Goal: Task Accomplishment & Management: Complete application form

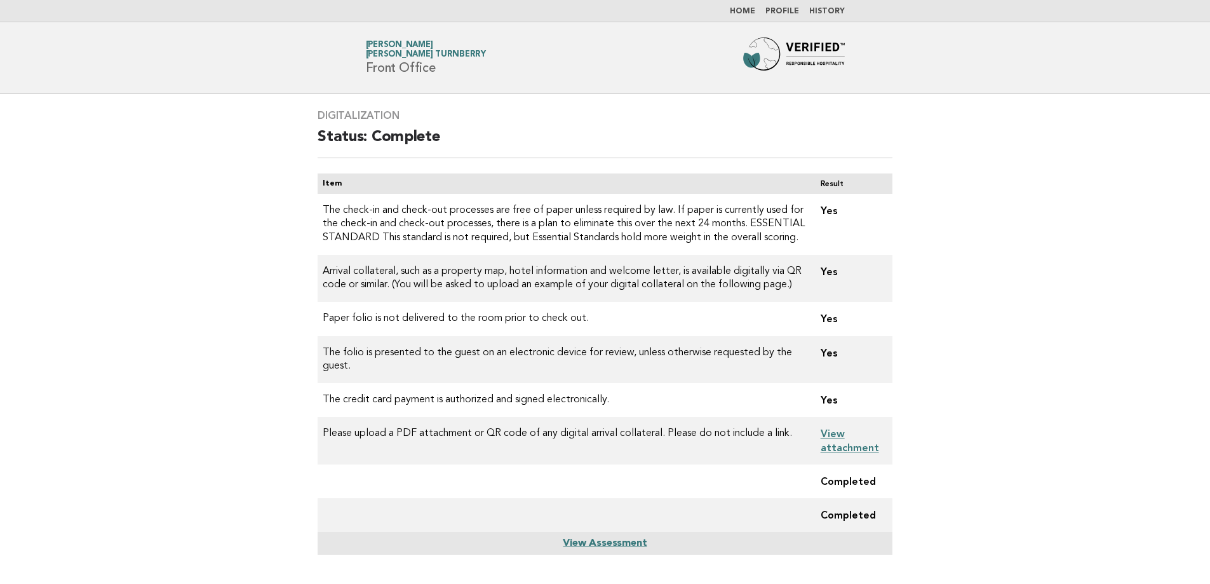
click at [761, 16] on ul "Home Profile History" at bounding box center [605, 11] width 514 height 10
click at [789, 11] on link "Profile" at bounding box center [782, 12] width 34 height 8
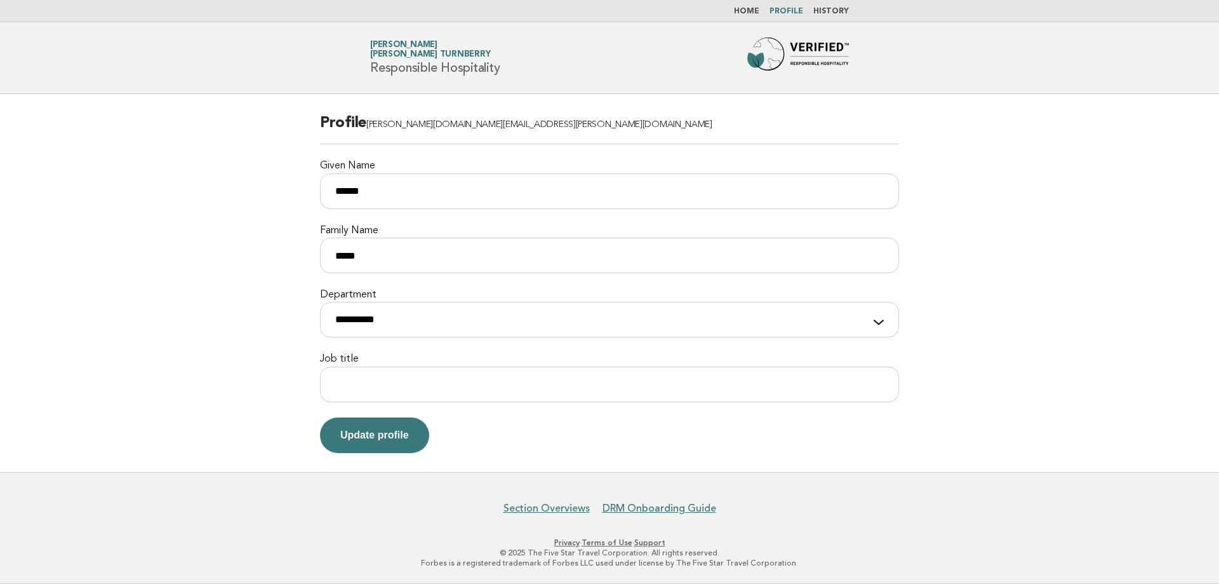
click at [743, 13] on link "Home" at bounding box center [746, 12] width 25 height 8
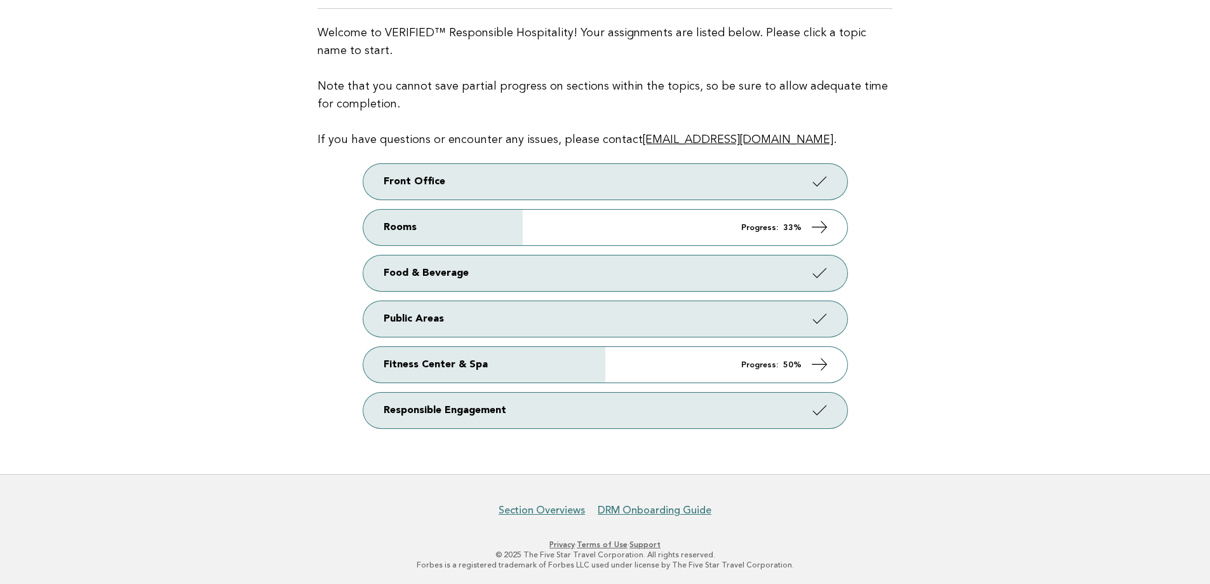
scroll to position [133, 0]
click at [554, 503] on link "Section Overviews" at bounding box center [542, 508] width 86 height 13
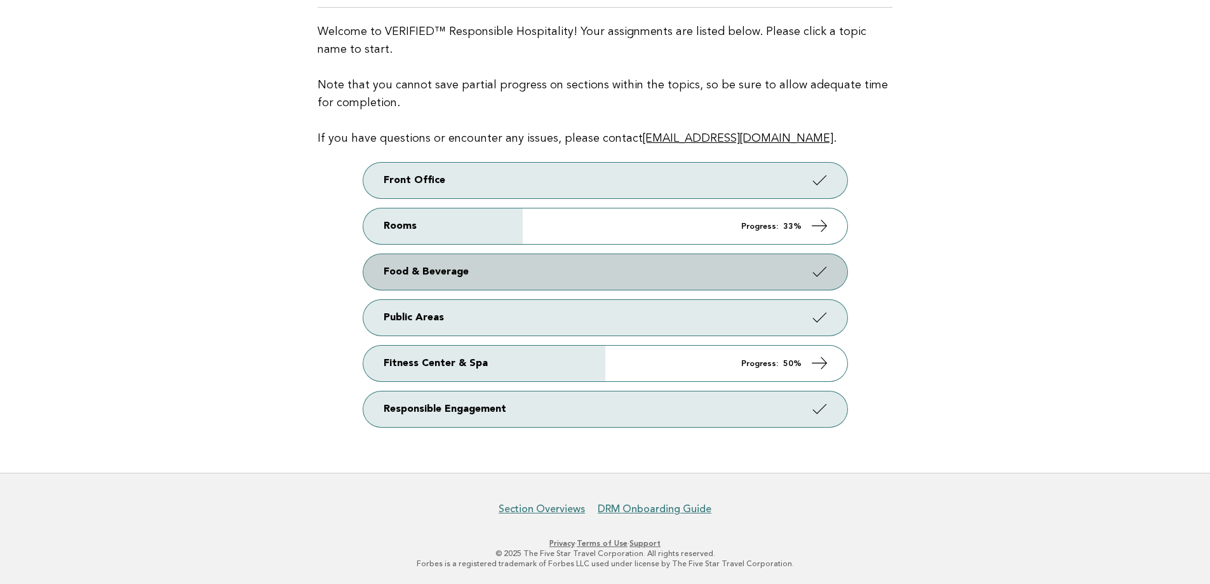
click at [607, 272] on link "Food & Beverage" at bounding box center [605, 272] width 484 height 36
click at [578, 278] on link "Food & Beverage" at bounding box center [605, 272] width 484 height 36
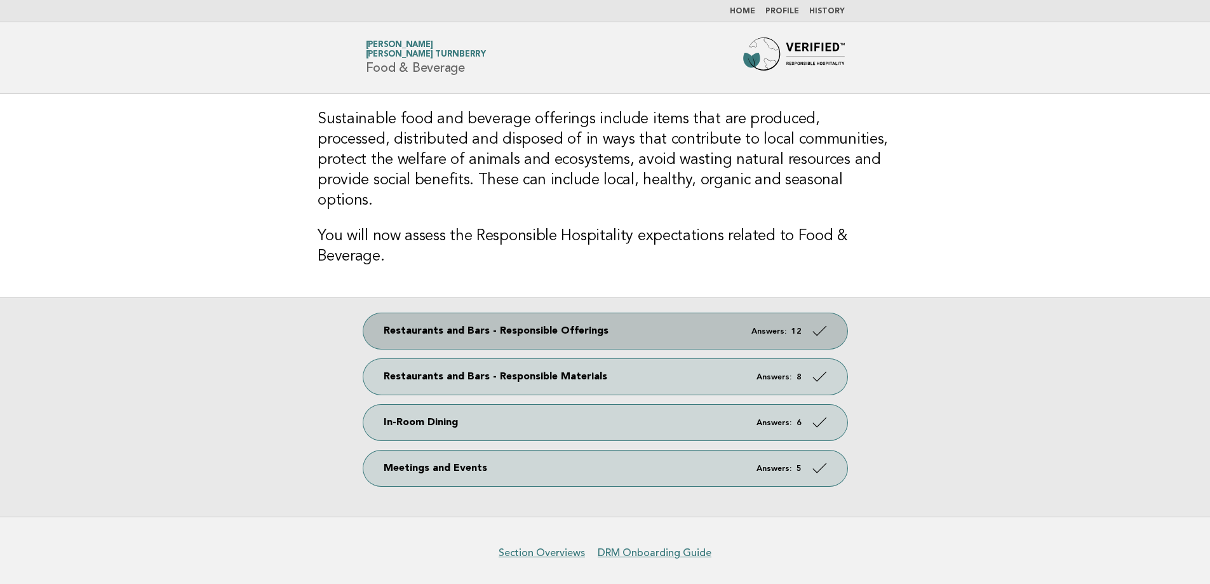
click at [532, 313] on link "Restaurants and Bars - Responsible Offerings Answers: 12" at bounding box center [605, 331] width 484 height 36
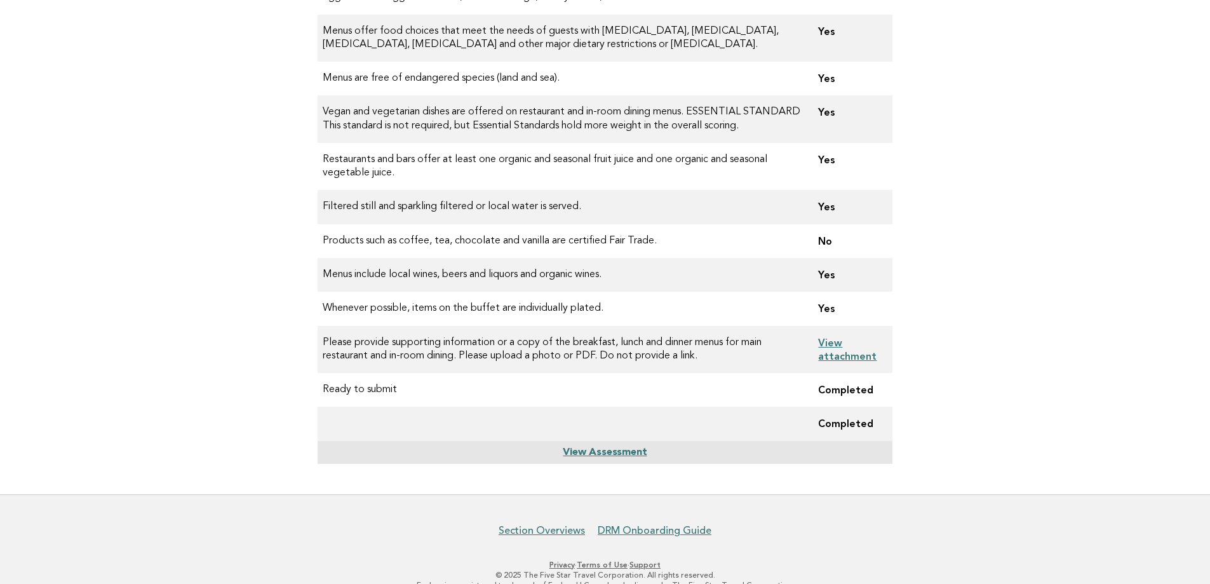
scroll to position [319, 0]
click at [612, 457] on link "View Assessment" at bounding box center [605, 454] width 84 height 10
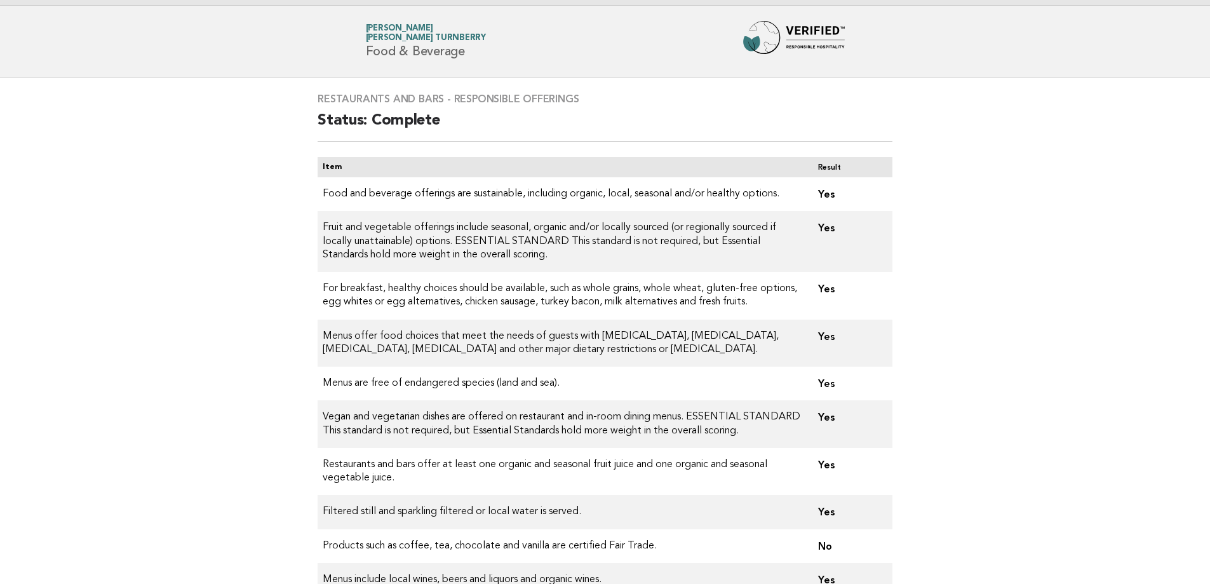
scroll to position [0, 0]
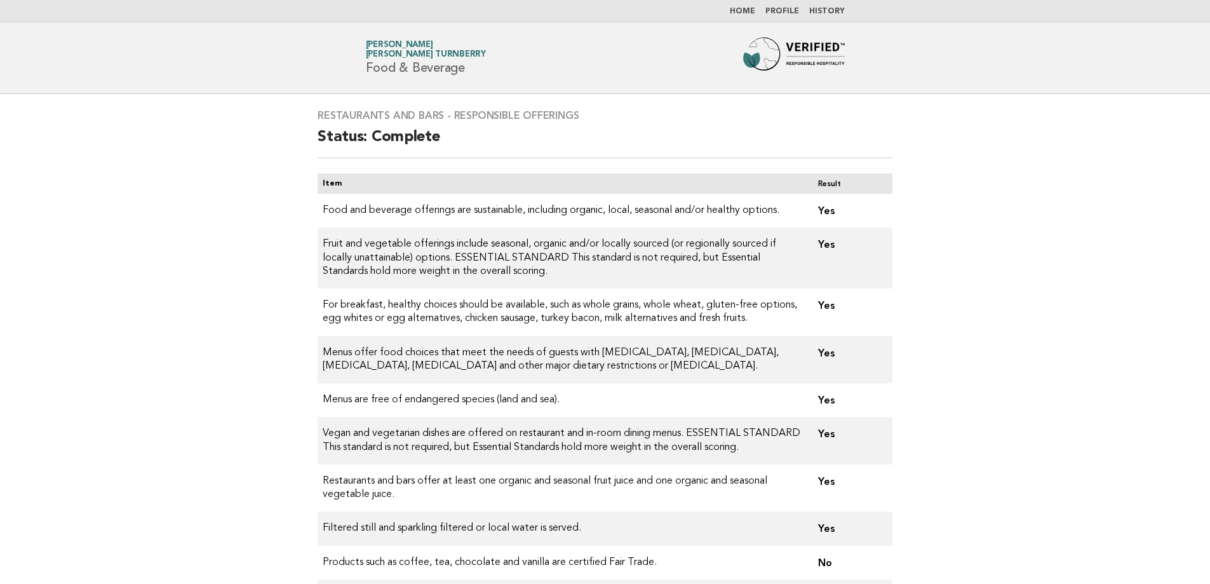
click at [742, 6] on nav "Home Profile History" at bounding box center [605, 11] width 1210 height 22
click at [742, 9] on link "Home" at bounding box center [742, 12] width 25 height 8
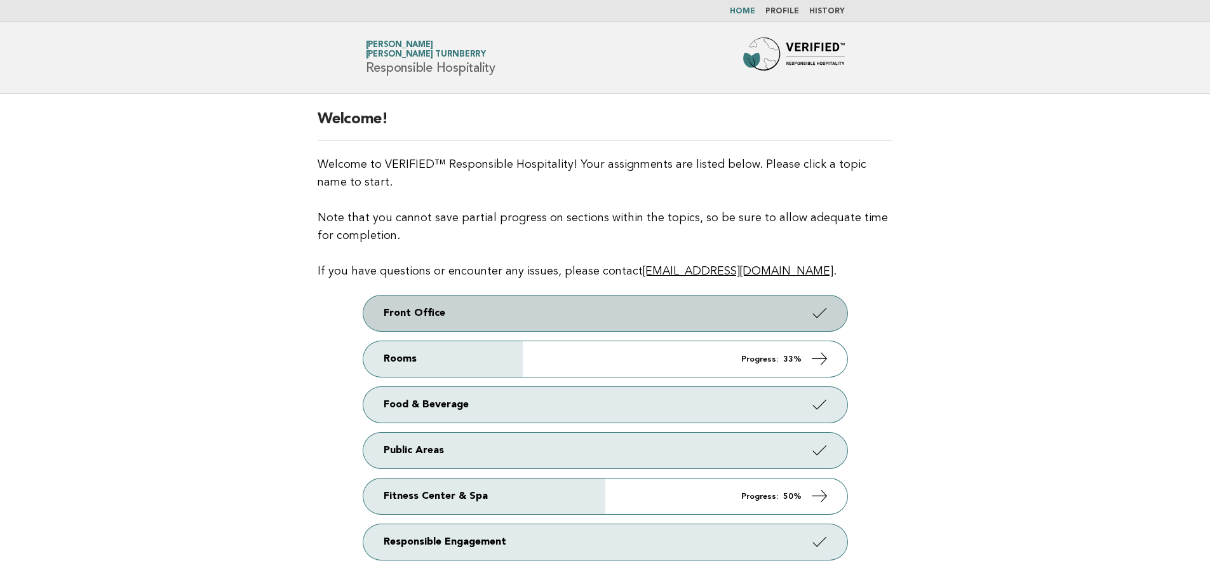
scroll to position [27, 0]
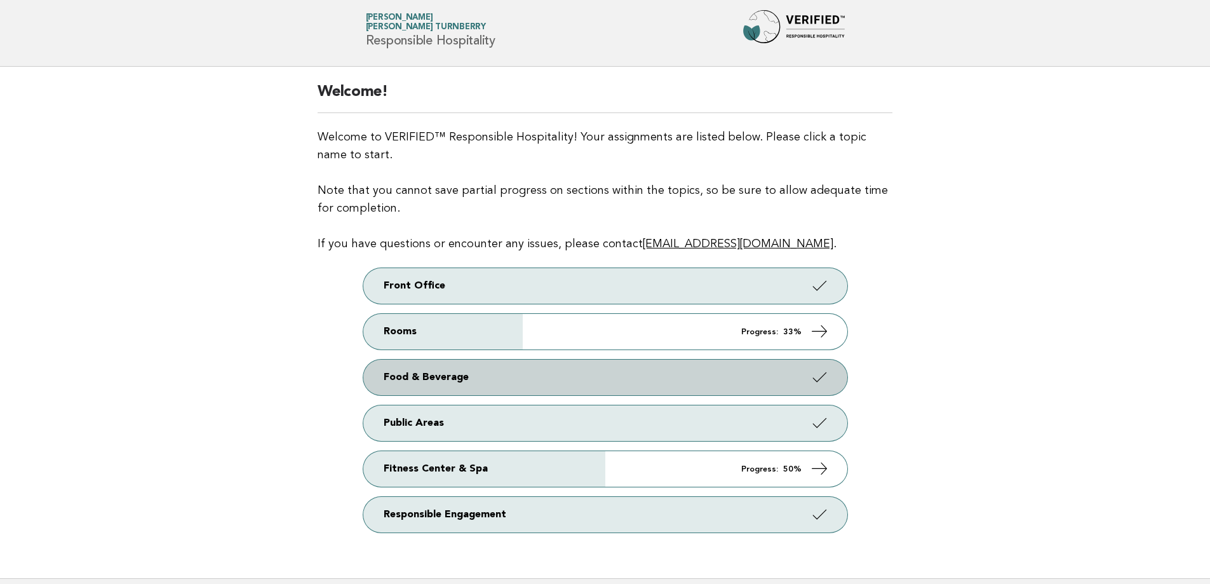
click at [549, 379] on link "Food & Beverage" at bounding box center [605, 377] width 484 height 36
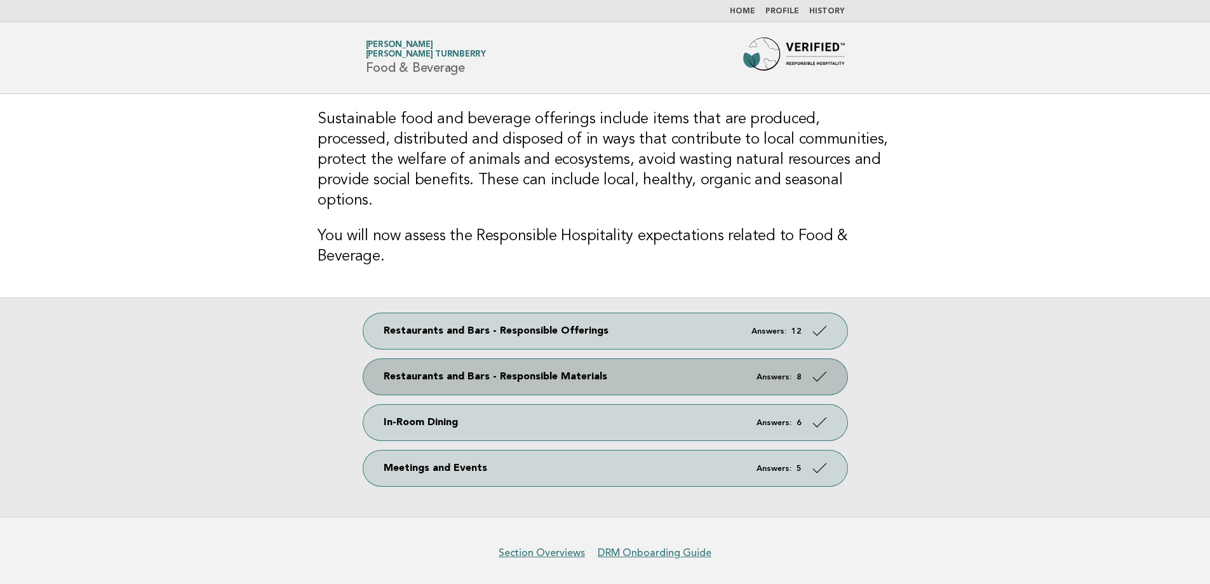
click at [608, 359] on link "Restaurants and Bars - Responsible Materials Answers: 8" at bounding box center [605, 377] width 484 height 36
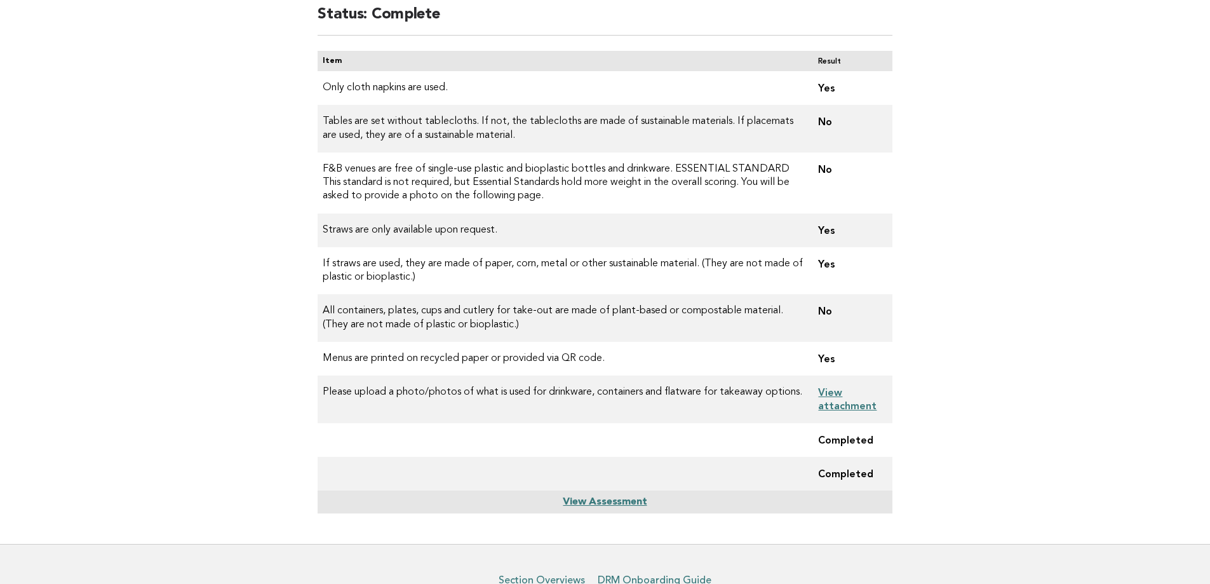
scroll to position [123, 0]
click at [603, 504] on link "View Assessment" at bounding box center [605, 501] width 84 height 10
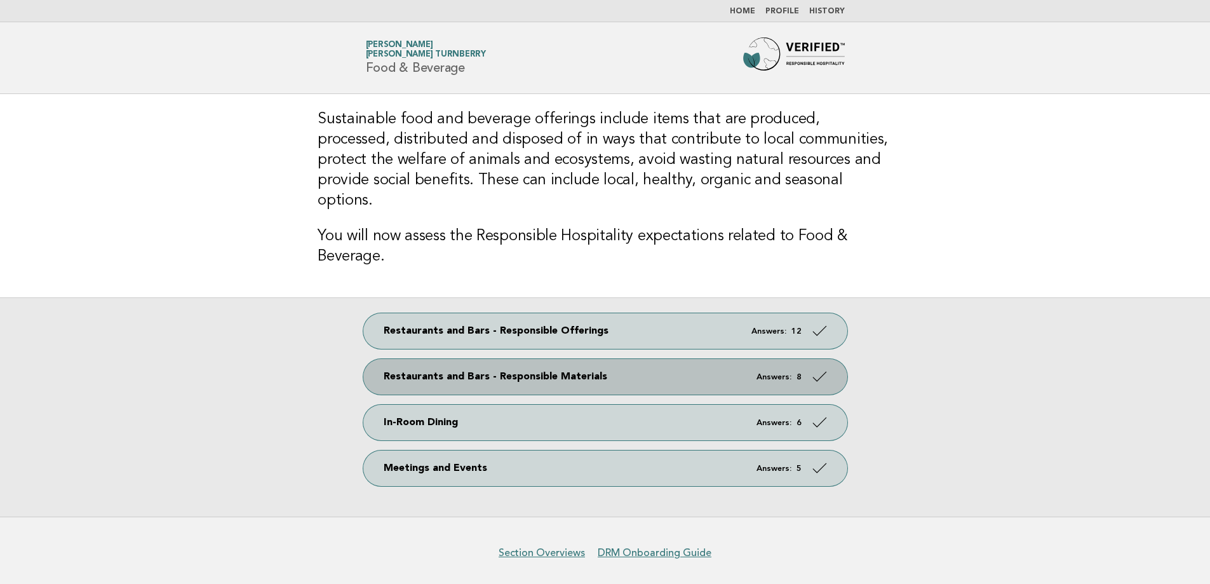
click at [581, 359] on link "Restaurants and Bars - Responsible Materials Answers: 8" at bounding box center [605, 377] width 484 height 36
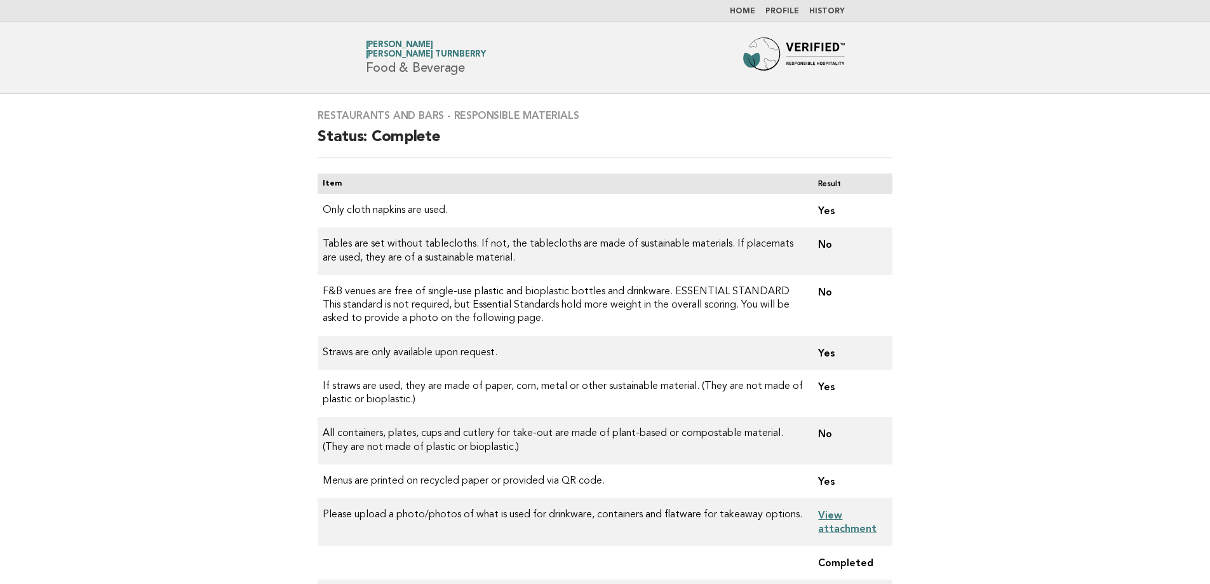
click at [754, 11] on link "Home" at bounding box center [742, 12] width 25 height 8
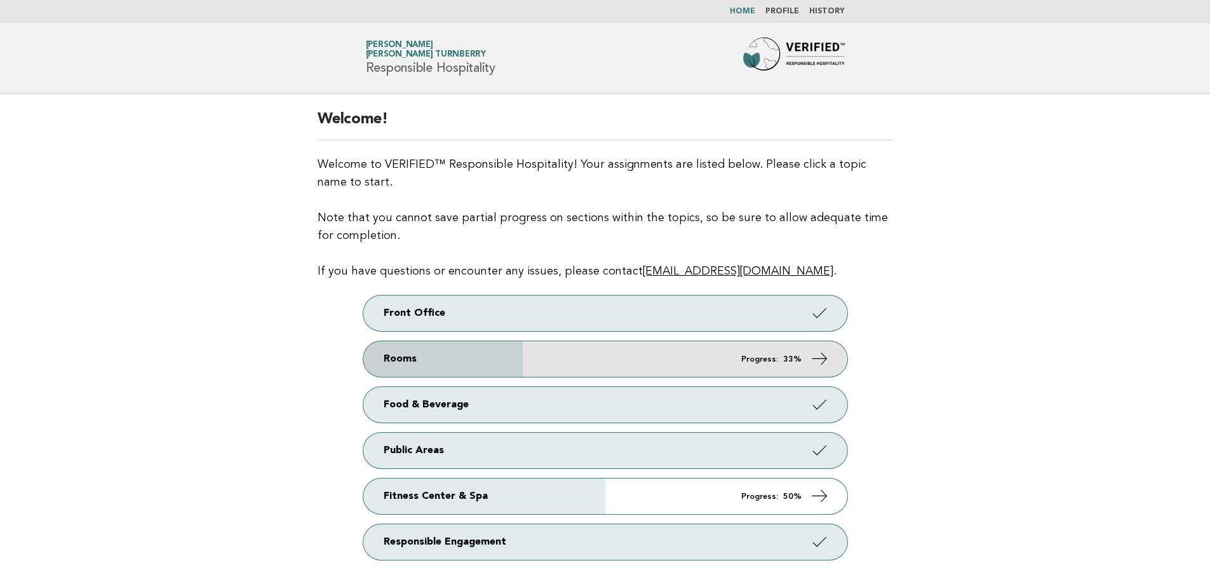
click at [557, 348] on link "Rooms Progress: 33%" at bounding box center [605, 359] width 484 height 36
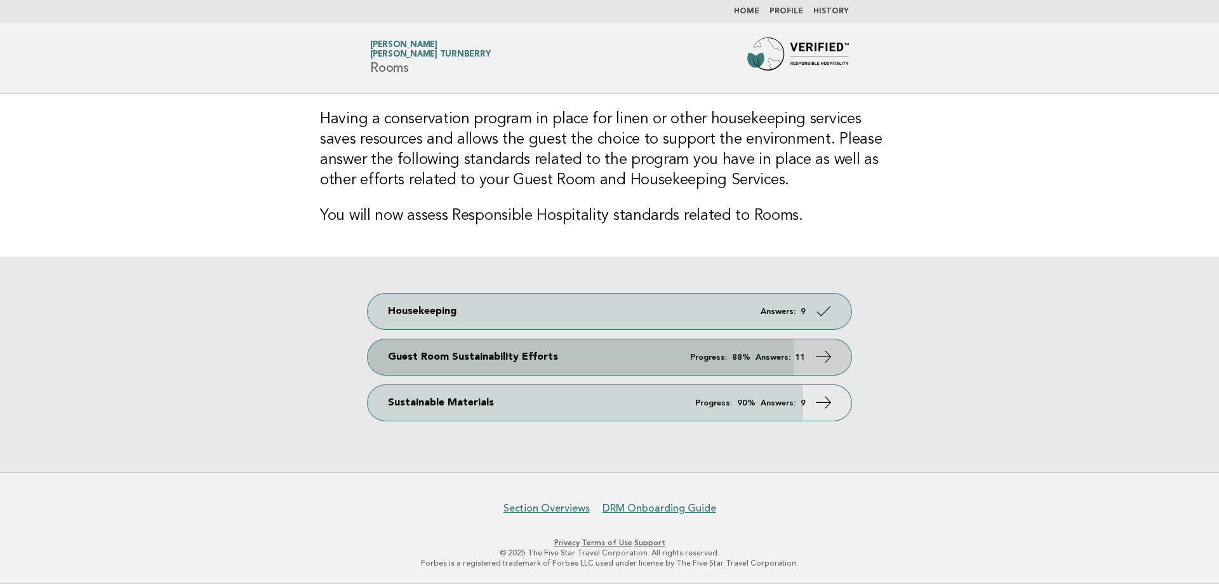
click at [625, 364] on link "Guest Room Sustainability Efforts Progress: 88% Answers: 11" at bounding box center [610, 357] width 484 height 36
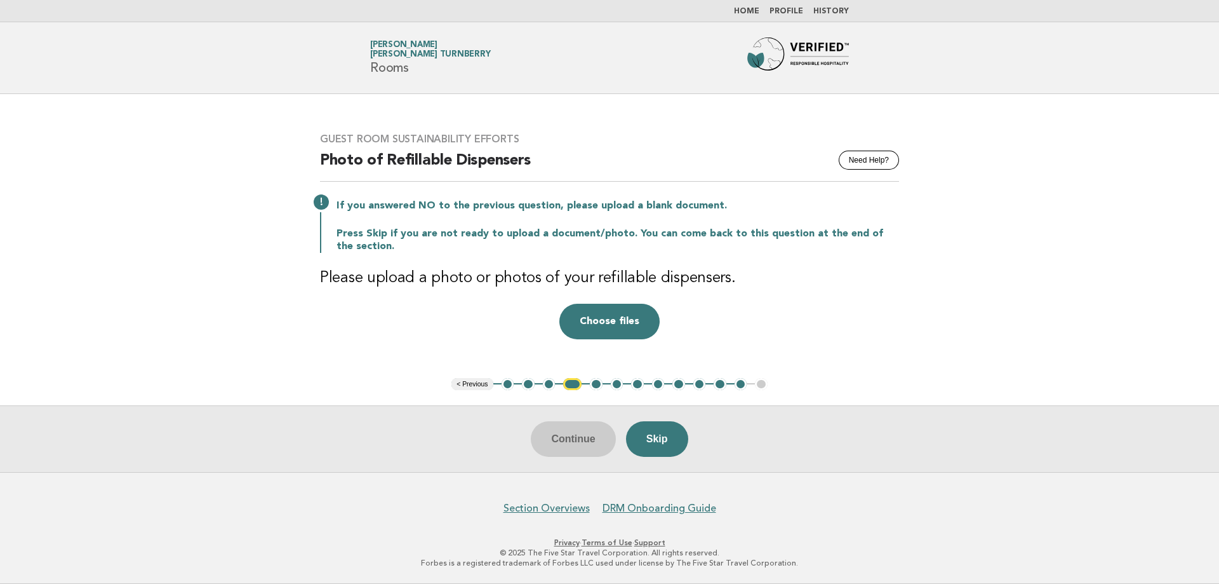
click at [545, 386] on button "3" at bounding box center [549, 384] width 13 height 13
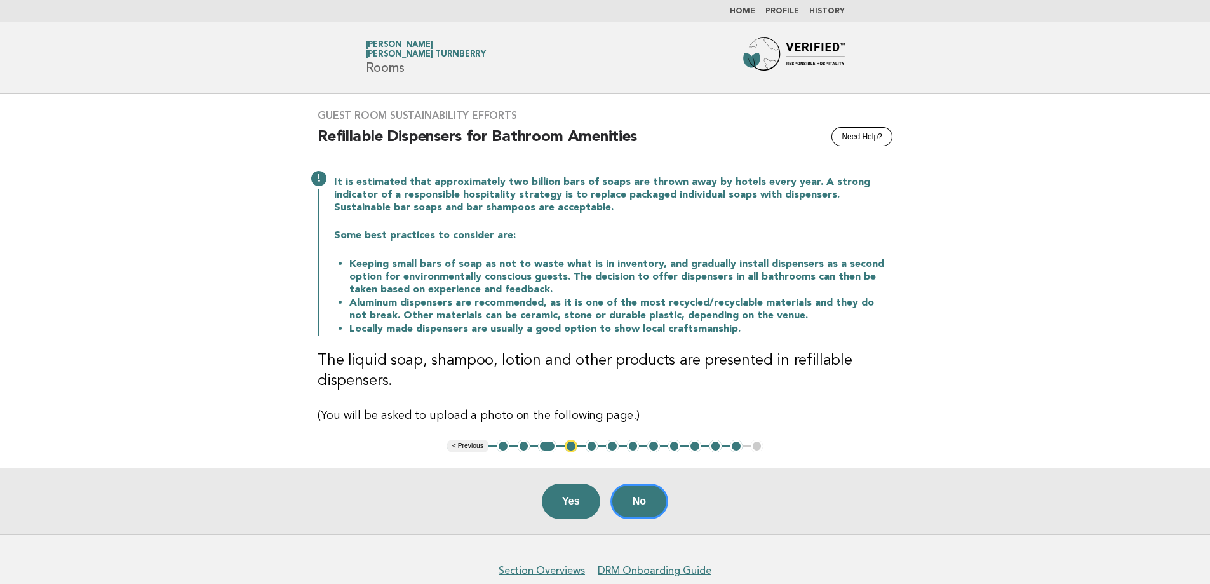
click at [591, 446] on button "5" at bounding box center [592, 445] width 13 height 13
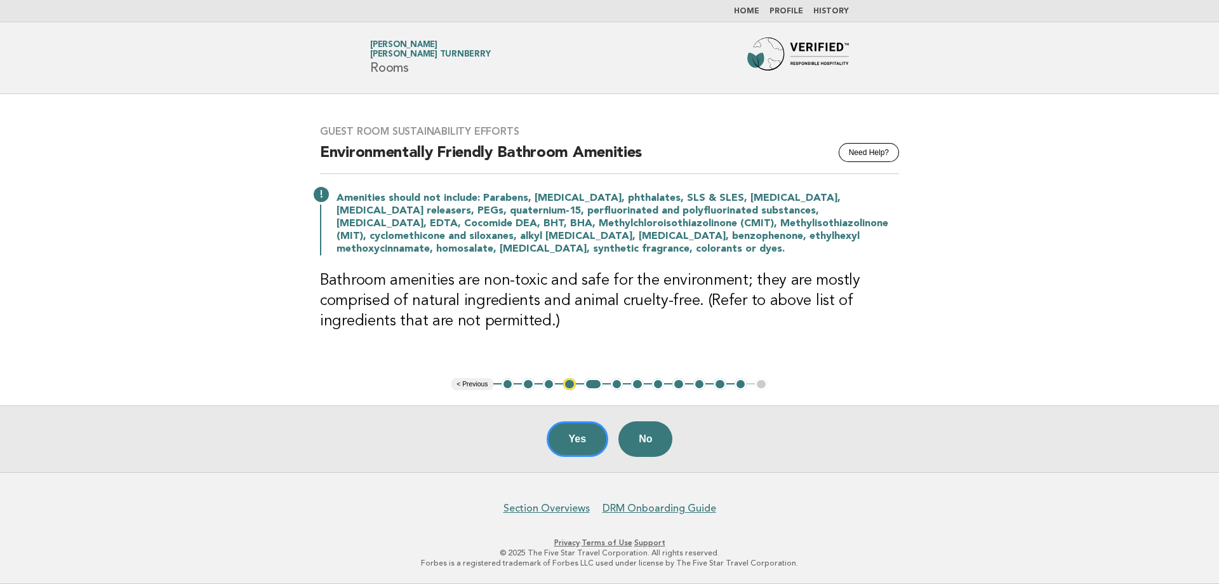
click at [587, 386] on button "5" at bounding box center [593, 384] width 18 height 13
click at [587, 434] on button "Yes" at bounding box center [578, 439] width 62 height 36
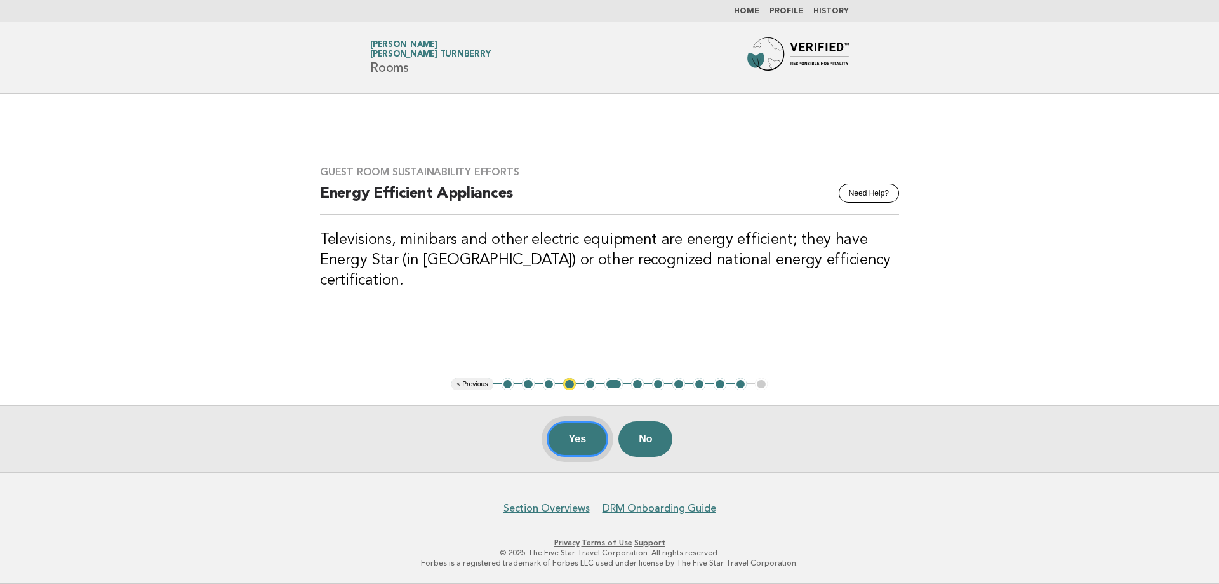
click at [586, 444] on button "Yes" at bounding box center [578, 439] width 62 height 36
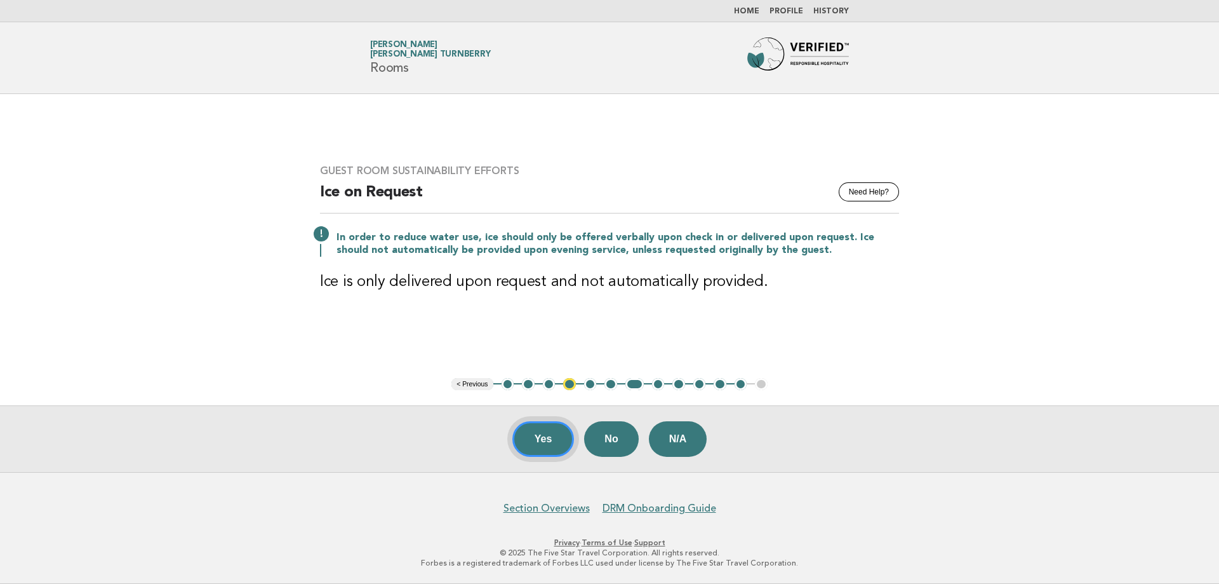
click at [551, 446] on button "Yes" at bounding box center [544, 439] width 62 height 36
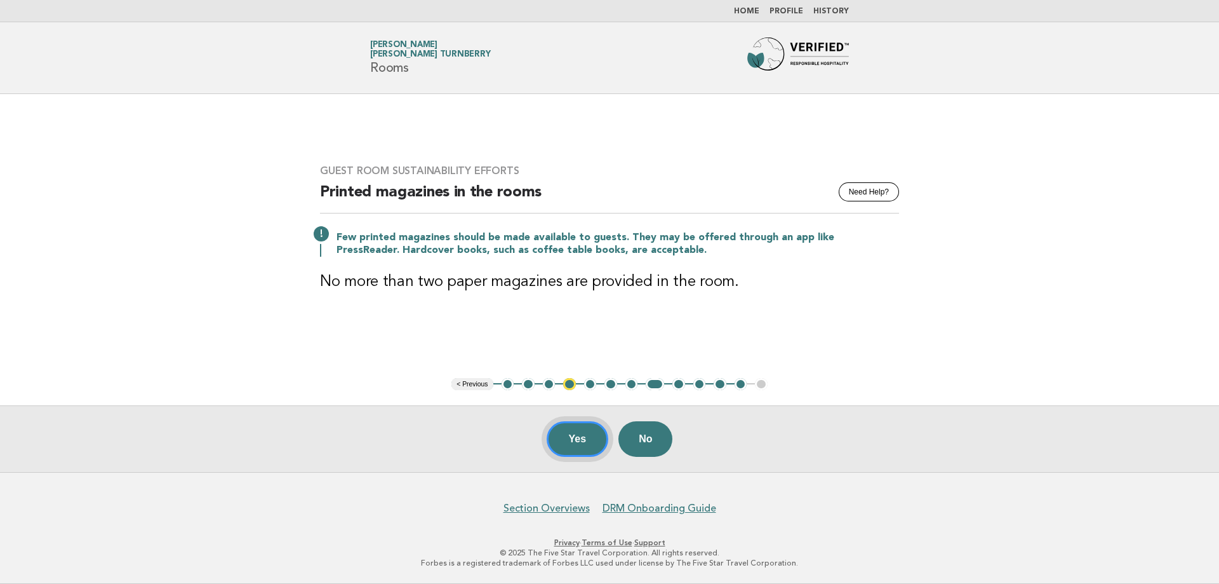
click at [564, 440] on button "Yes" at bounding box center [578, 439] width 62 height 36
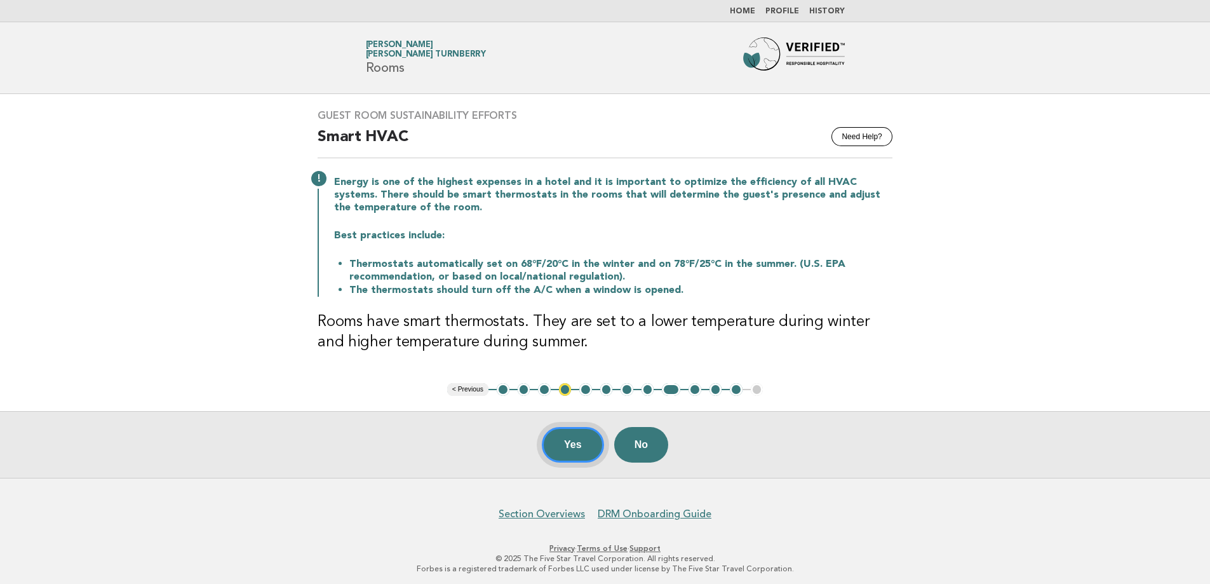
click at [575, 437] on button "Yes" at bounding box center [573, 445] width 62 height 36
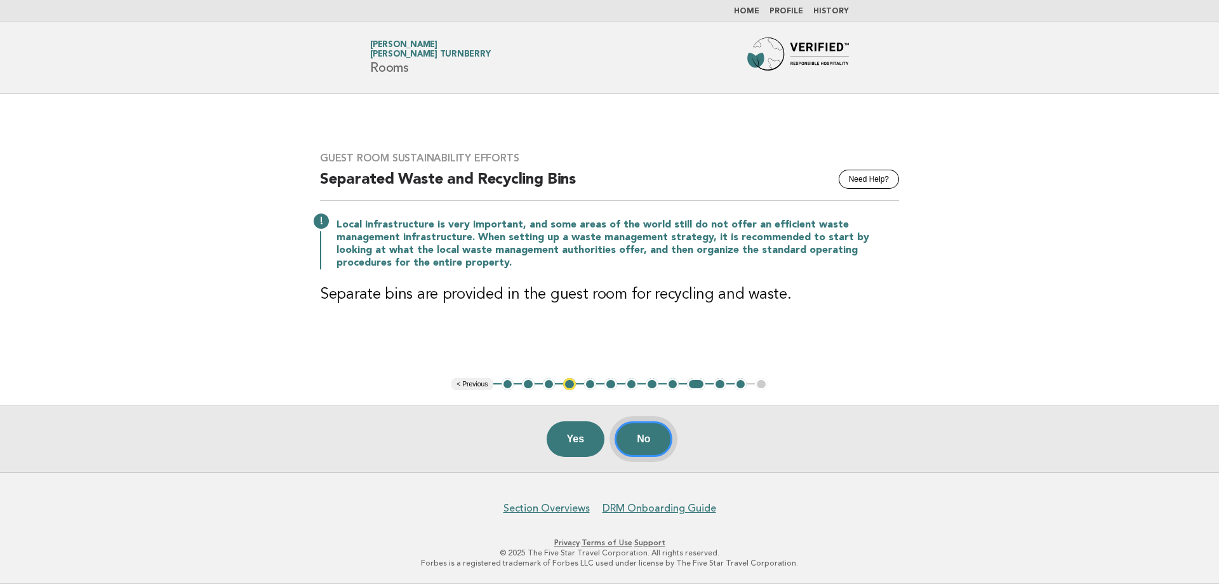
click at [652, 436] on button "No" at bounding box center [644, 439] width 58 height 36
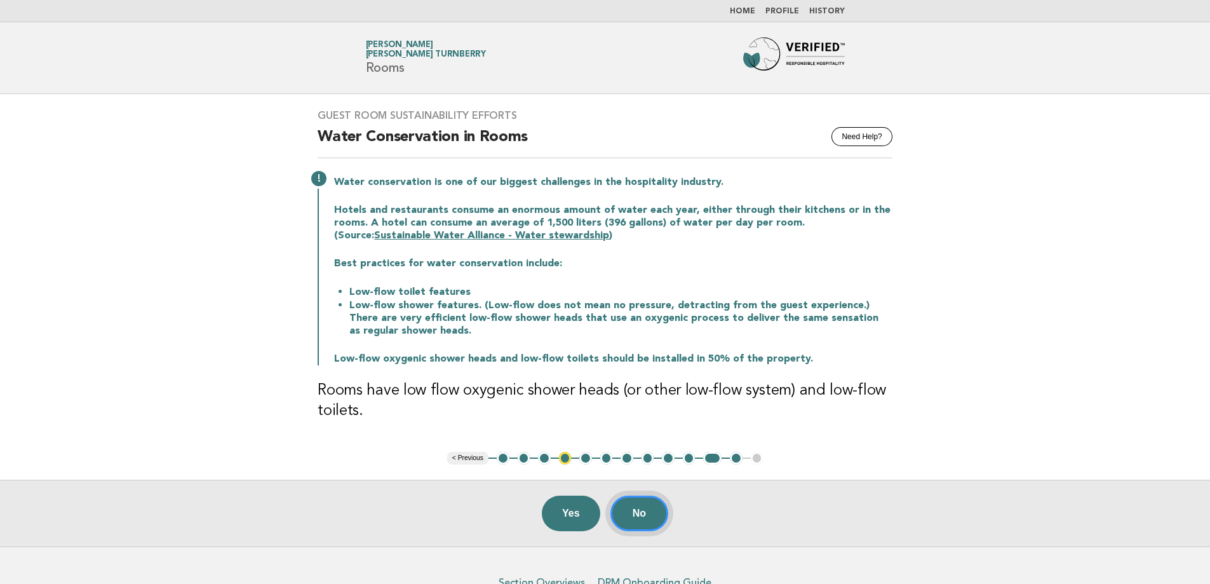
click at [644, 514] on button "No" at bounding box center [639, 513] width 58 height 36
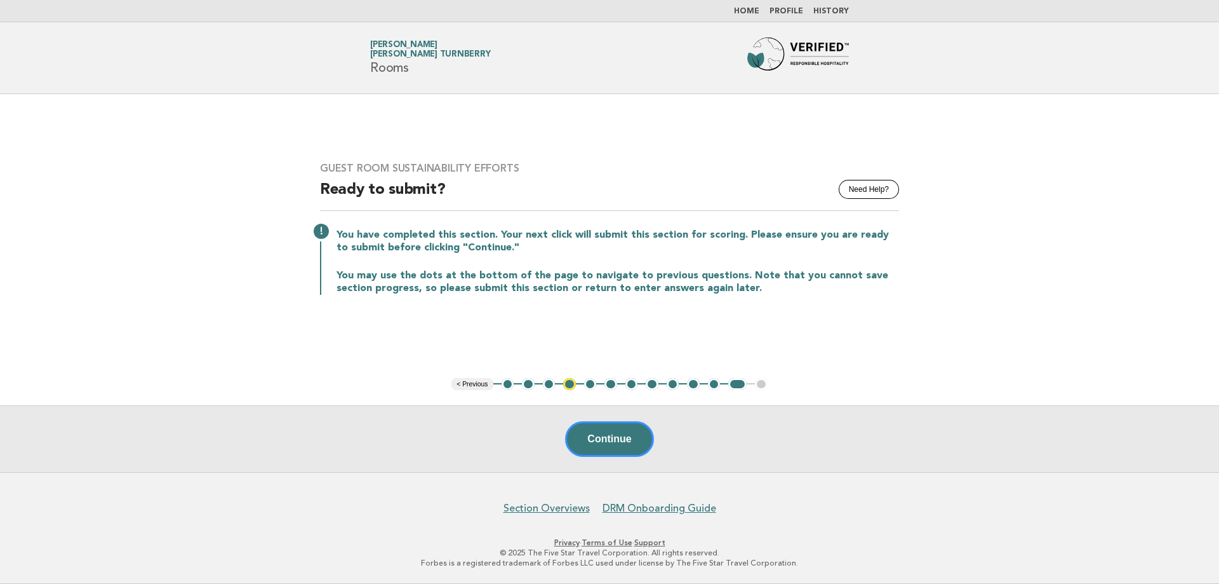
click at [566, 379] on ul "< Previous 1 2 3 4 5 6 7 8 9 10 11 12 13" at bounding box center [610, 384] width 316 height 13
click at [570, 389] on button "4" at bounding box center [569, 384] width 13 height 13
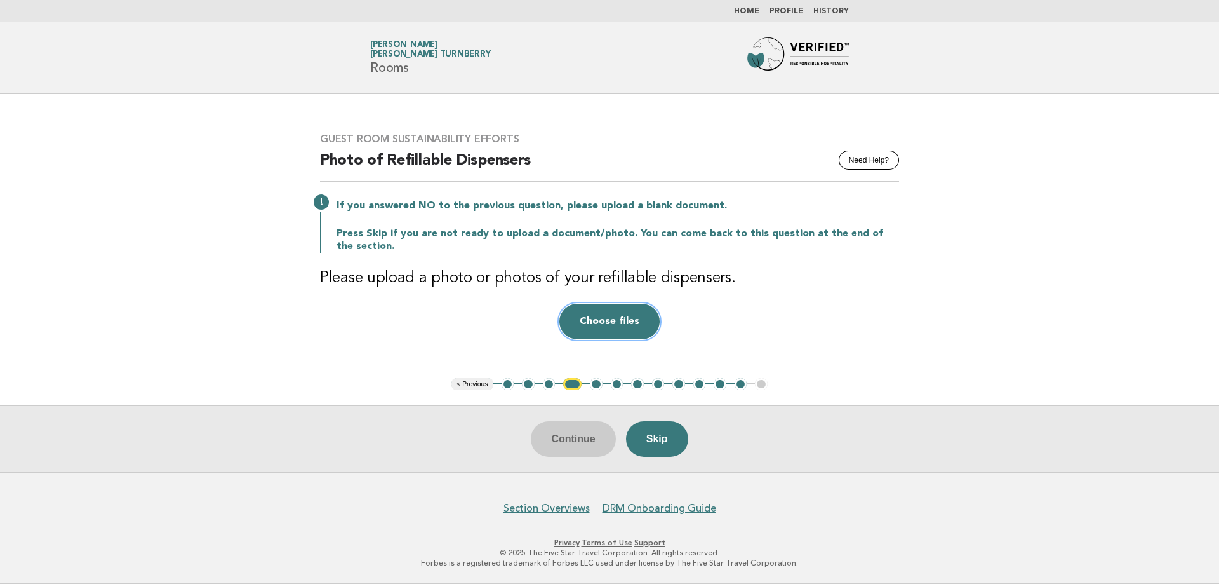
click at [605, 326] on button "Choose files" at bounding box center [610, 322] width 100 height 36
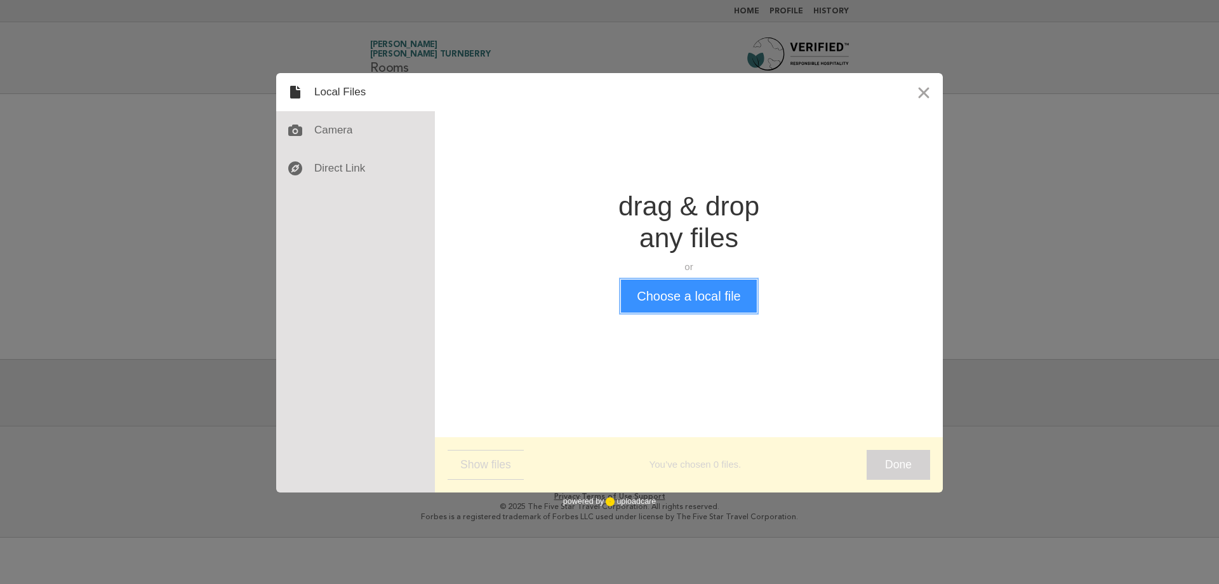
click at [667, 287] on button "Choose a local file" at bounding box center [688, 295] width 135 height 33
click at [696, 284] on button "Choose a local file" at bounding box center [688, 295] width 135 height 33
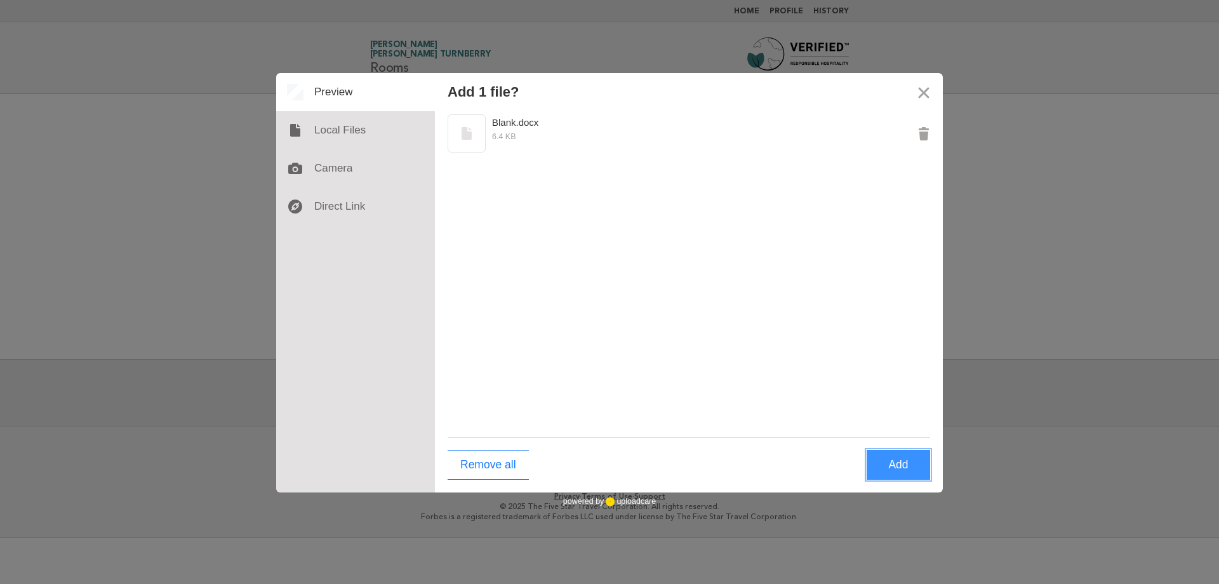
click at [892, 467] on button "Add" at bounding box center [899, 465] width 64 height 30
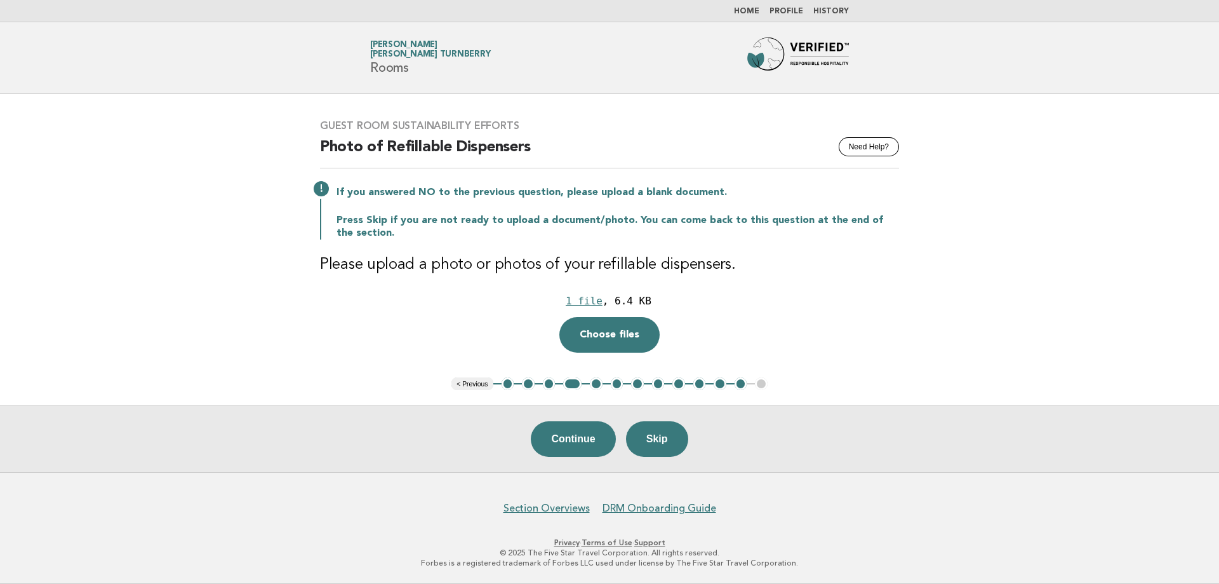
click at [742, 384] on button "12" at bounding box center [741, 383] width 13 height 13
click at [580, 427] on button "Continue" at bounding box center [573, 439] width 84 height 36
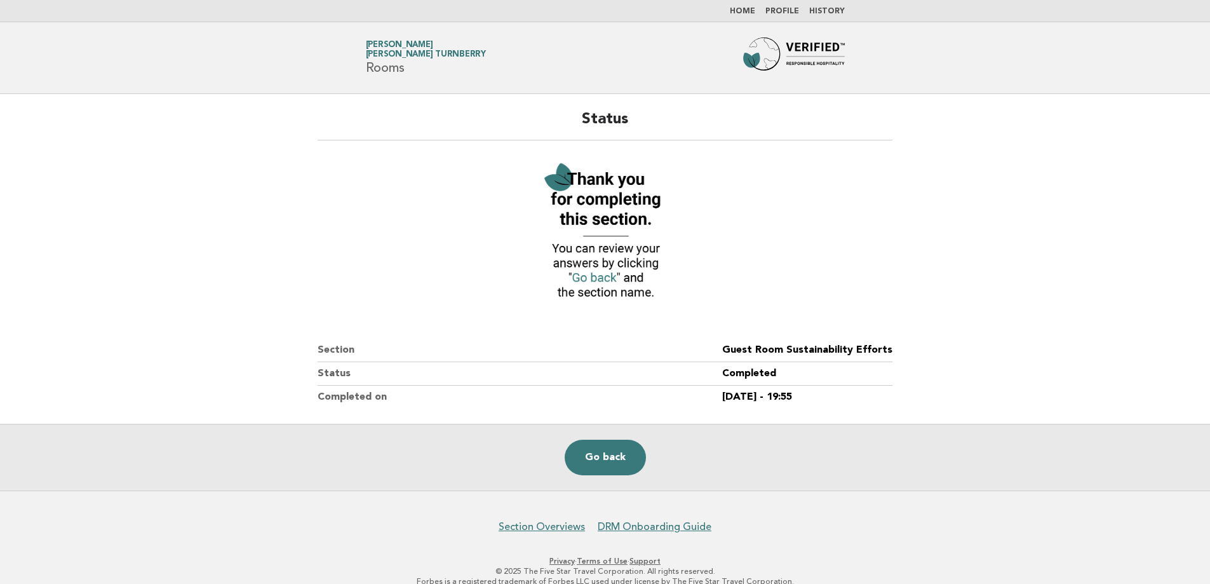
click at [748, 4] on nav "Home Profile History" at bounding box center [605, 11] width 1210 height 22
click at [748, 12] on link "Home" at bounding box center [742, 12] width 25 height 8
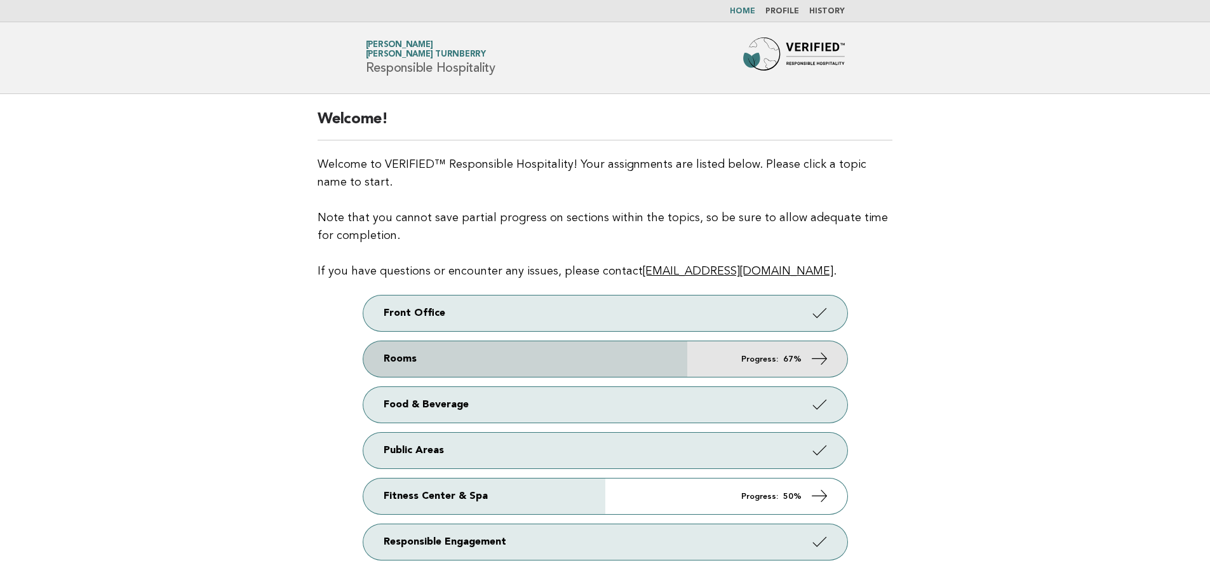
click at [676, 361] on link "Rooms Progress: 67%" at bounding box center [605, 359] width 484 height 36
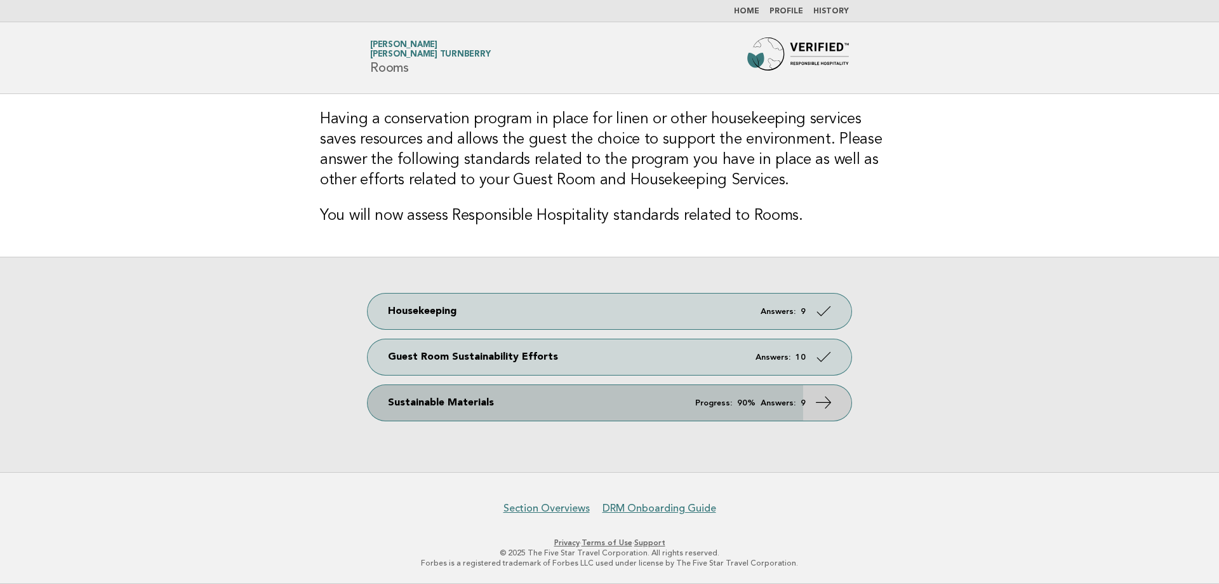
click at [692, 406] on link "Sustainable Materials Progress: 90% Answers: 9" at bounding box center [610, 403] width 484 height 36
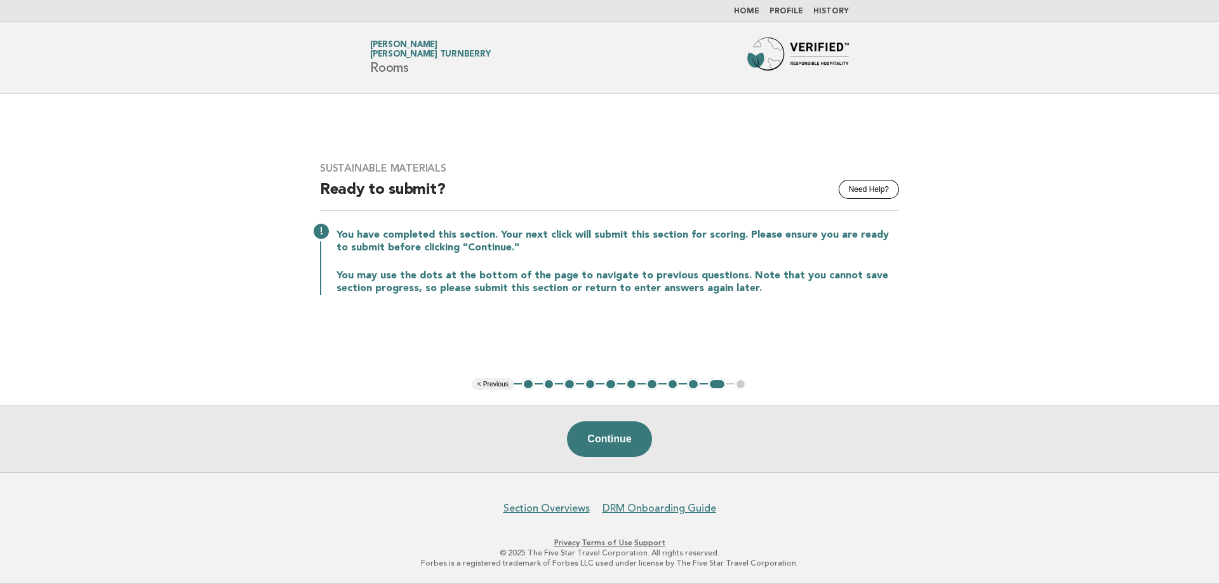
click at [529, 387] on button "1" at bounding box center [528, 384] width 13 height 13
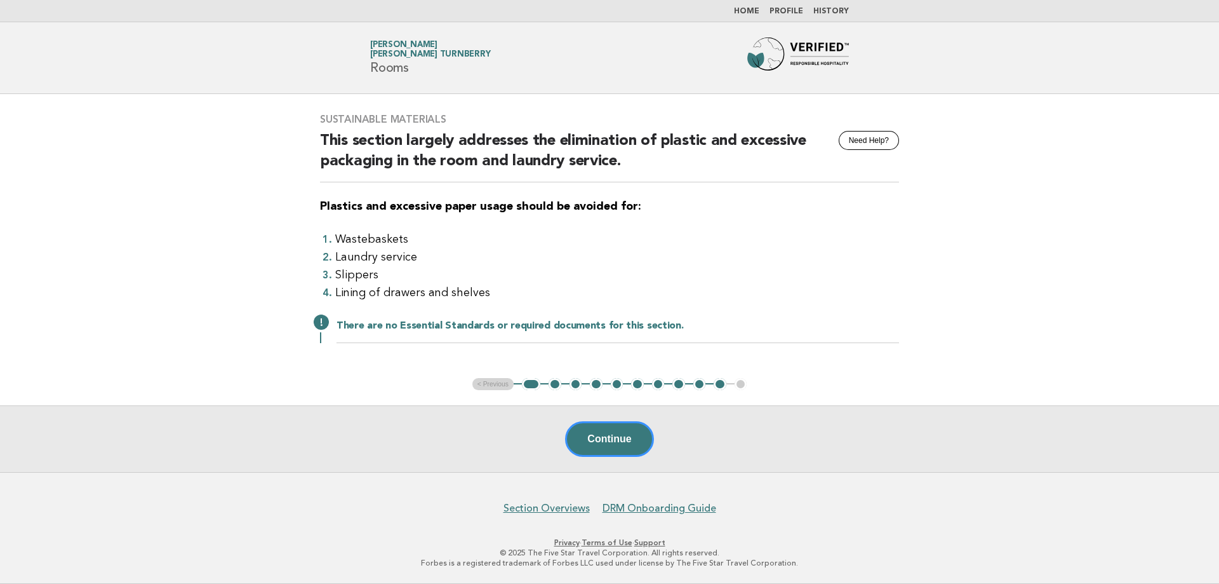
click at [553, 382] on button "2" at bounding box center [555, 384] width 13 height 13
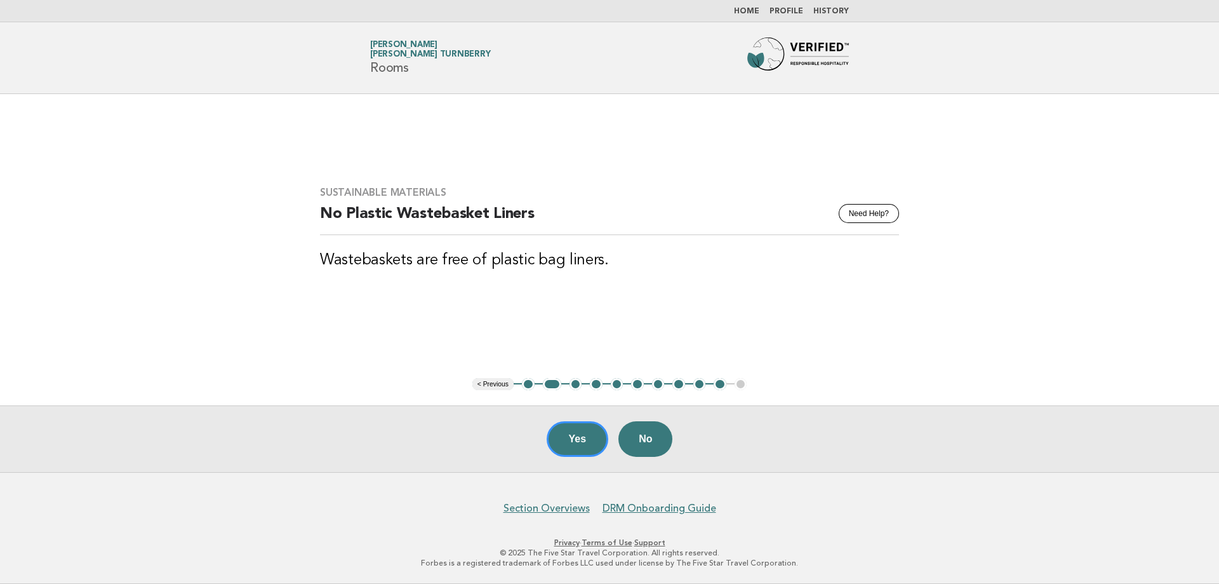
click at [573, 384] on button "3" at bounding box center [576, 384] width 13 height 13
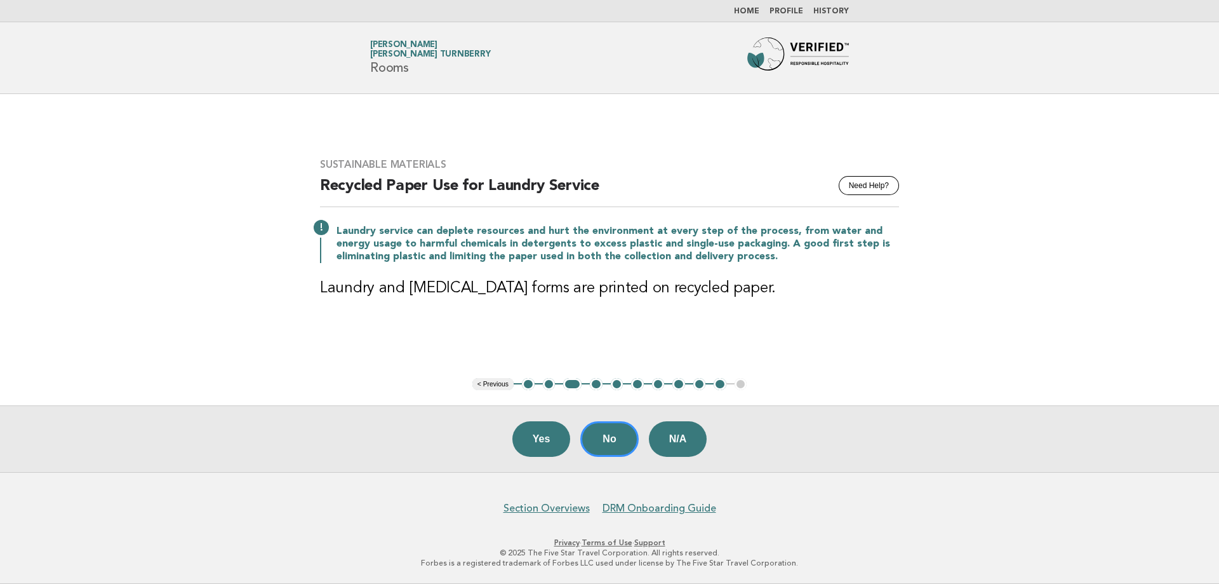
click at [598, 384] on button "4" at bounding box center [596, 384] width 13 height 13
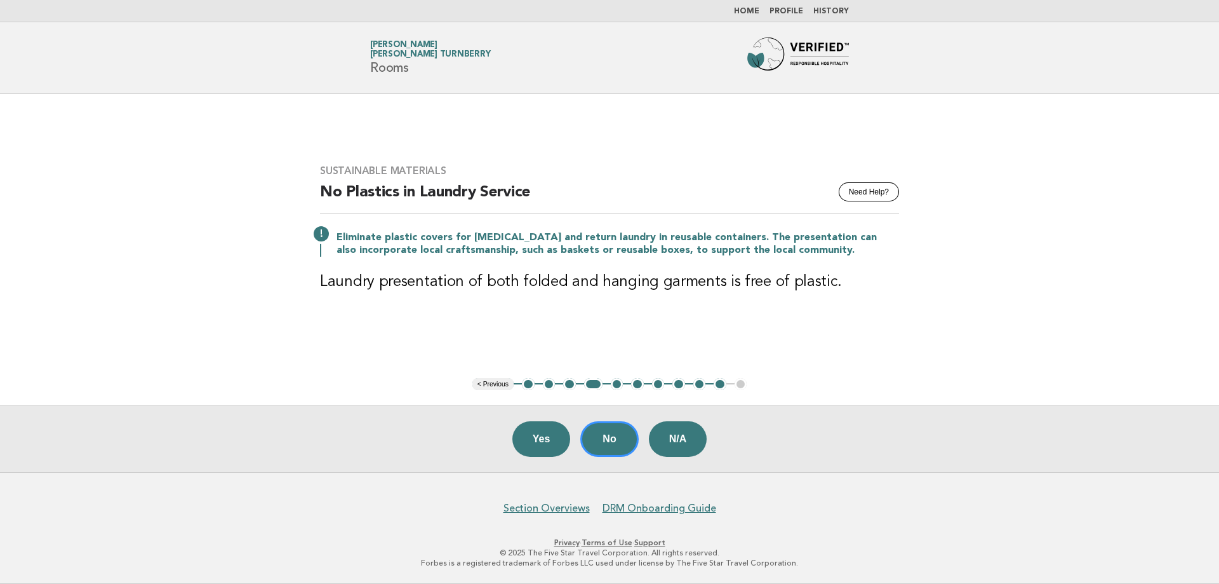
click at [620, 384] on button "5" at bounding box center [617, 384] width 13 height 13
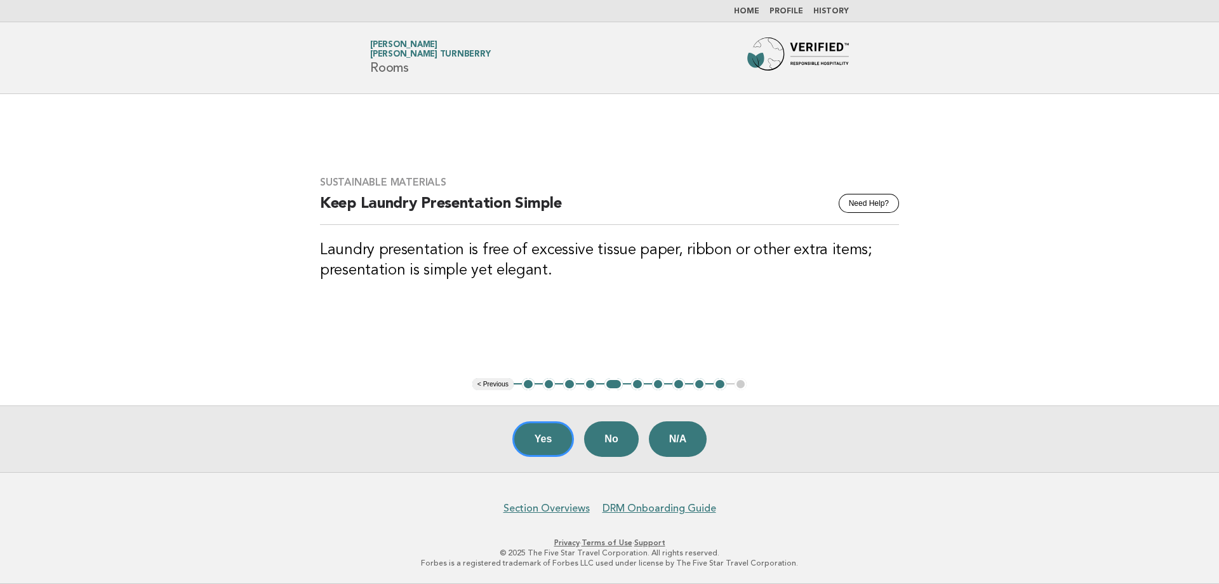
click at [637, 385] on button "6" at bounding box center [637, 384] width 13 height 13
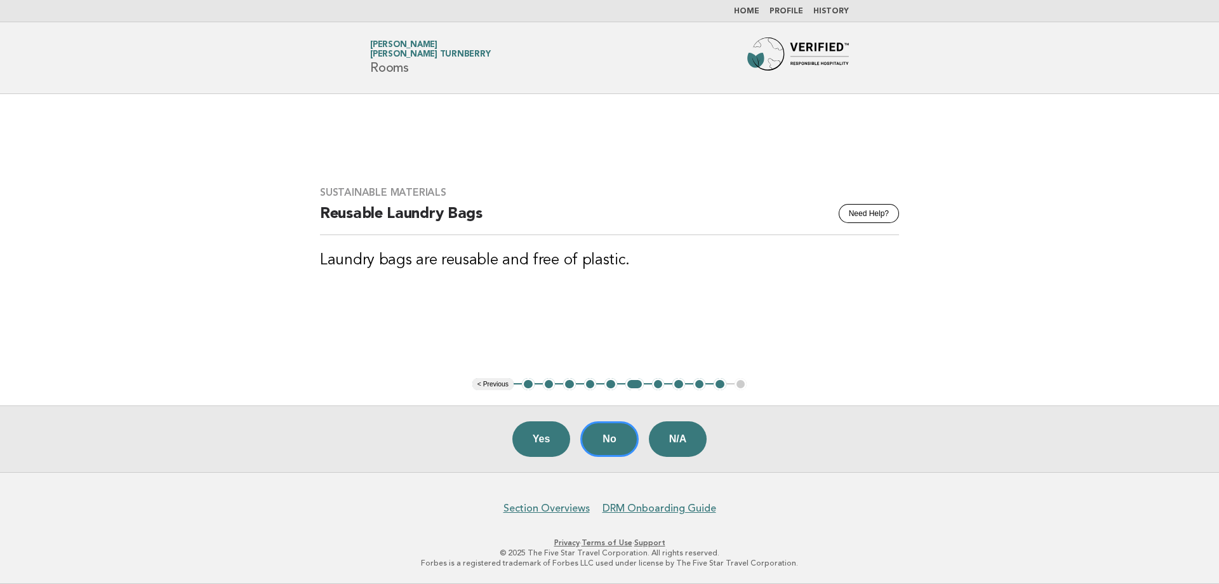
click at [657, 385] on button "7" at bounding box center [658, 384] width 13 height 13
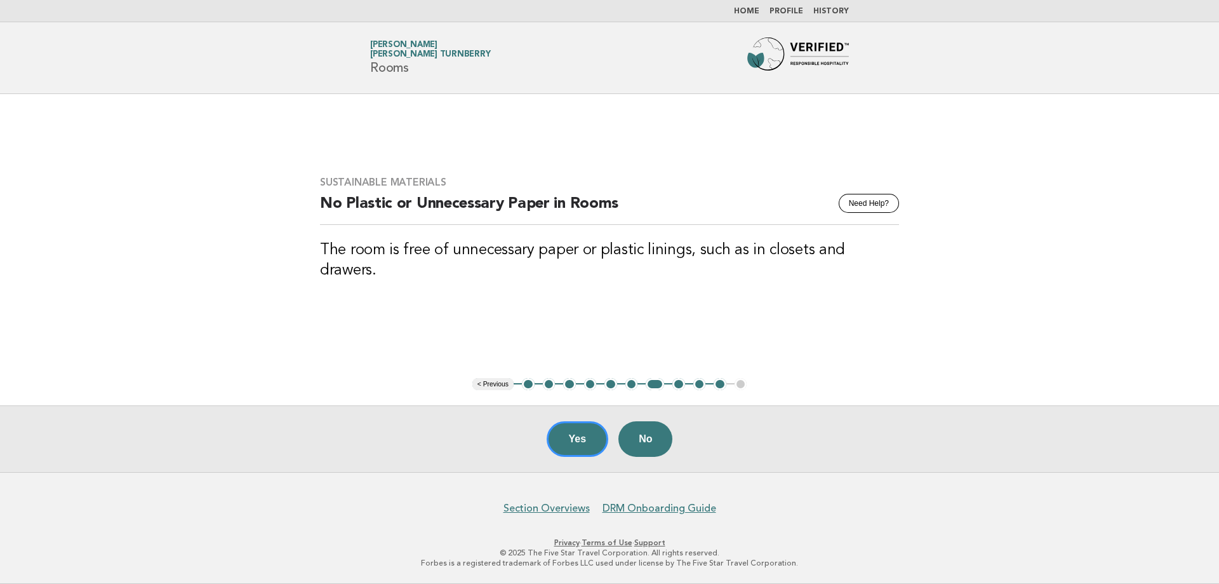
click at [680, 386] on button "8" at bounding box center [679, 384] width 13 height 13
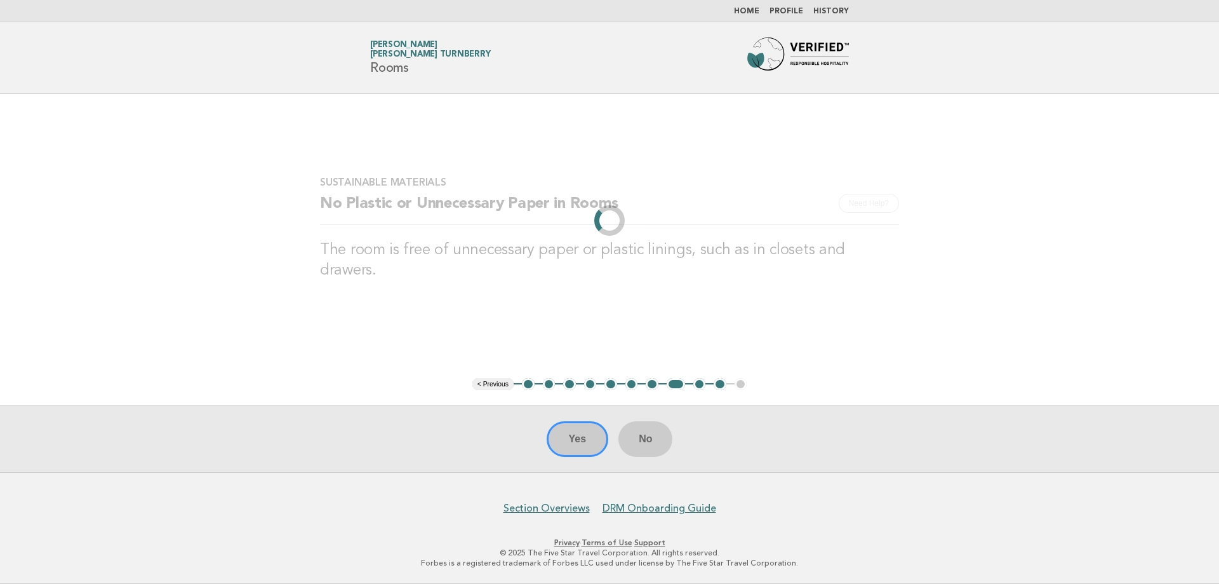
click at [680, 386] on li "8" at bounding box center [676, 384] width 18 height 13
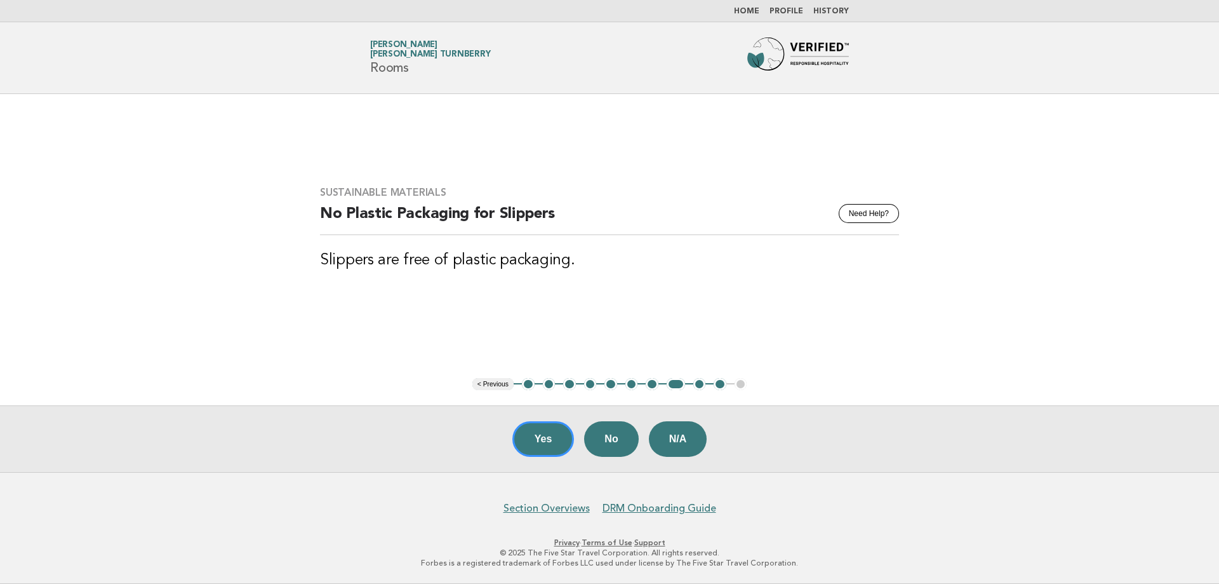
click at [701, 387] on button "9" at bounding box center [700, 384] width 13 height 13
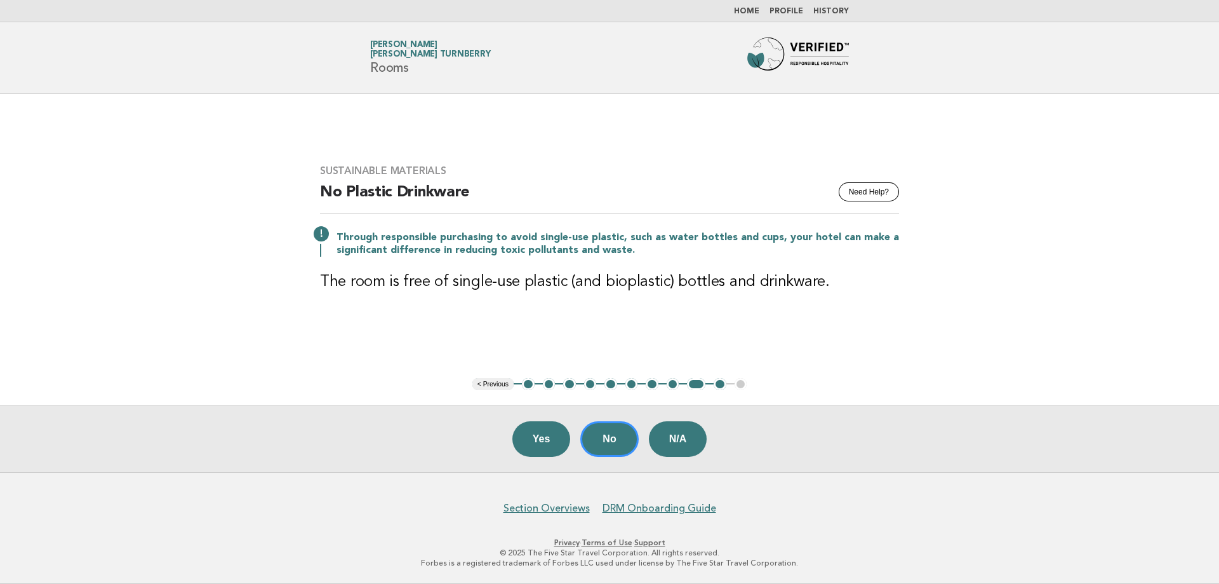
click at [718, 384] on button "10" at bounding box center [720, 384] width 13 height 13
click at [530, 434] on button "Yes" at bounding box center [542, 439] width 58 height 36
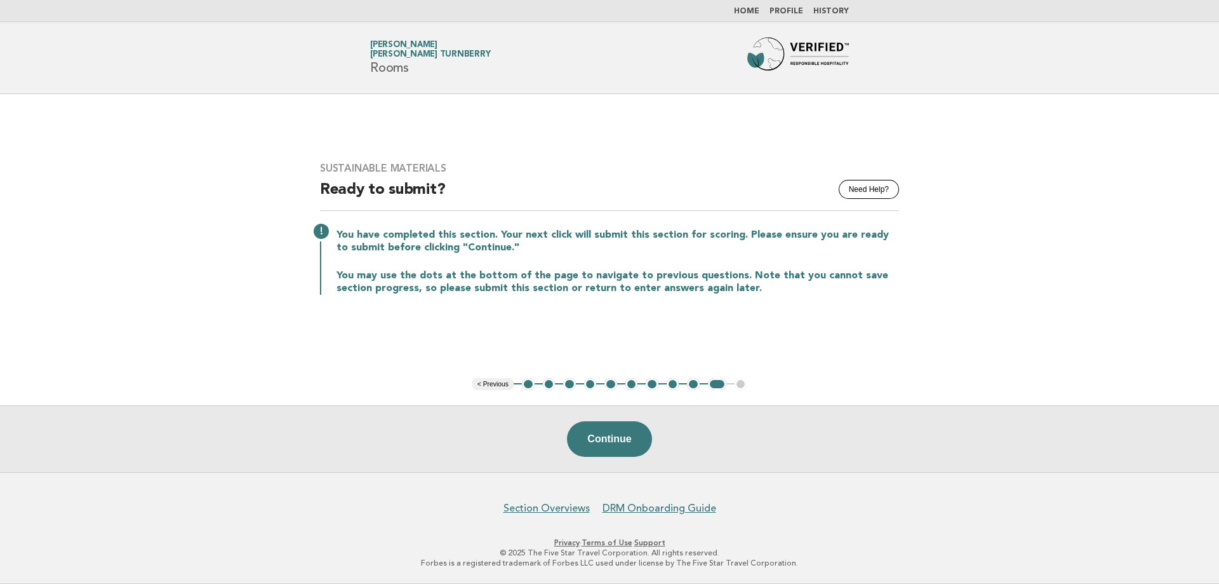
click at [696, 389] on button "9" at bounding box center [693, 384] width 13 height 13
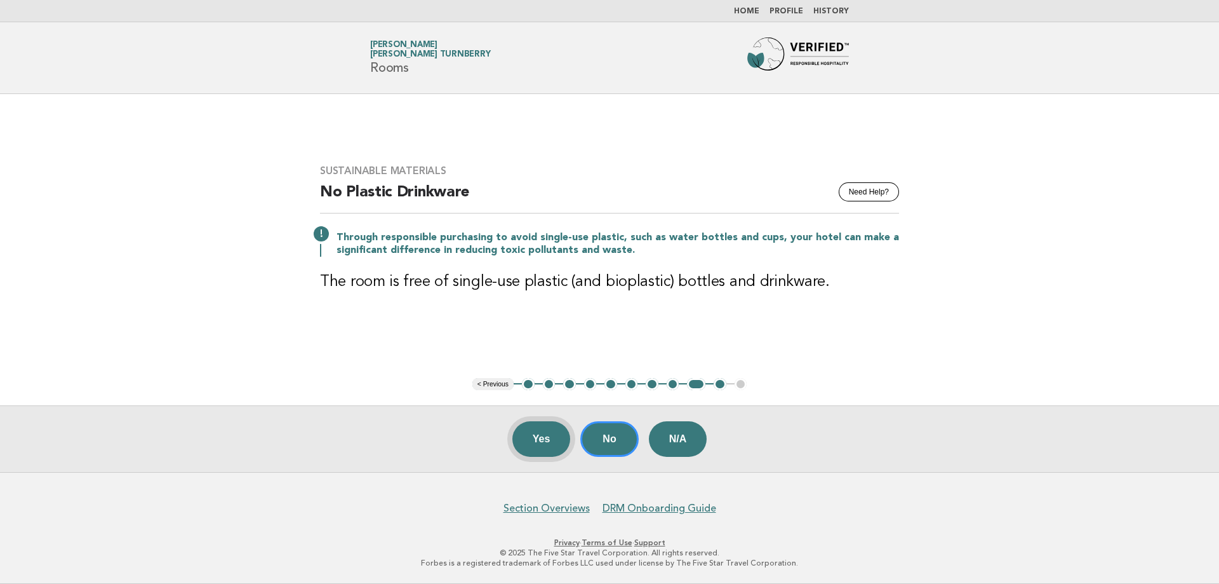
click at [531, 450] on button "Yes" at bounding box center [542, 439] width 58 height 36
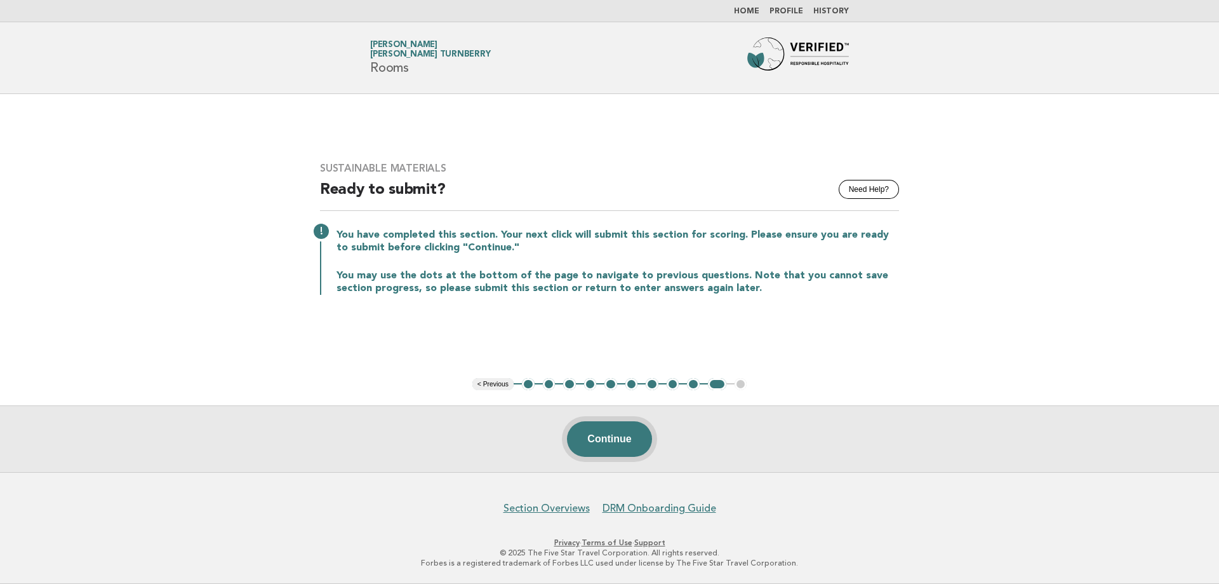
click at [612, 433] on button "Continue" at bounding box center [609, 439] width 84 height 36
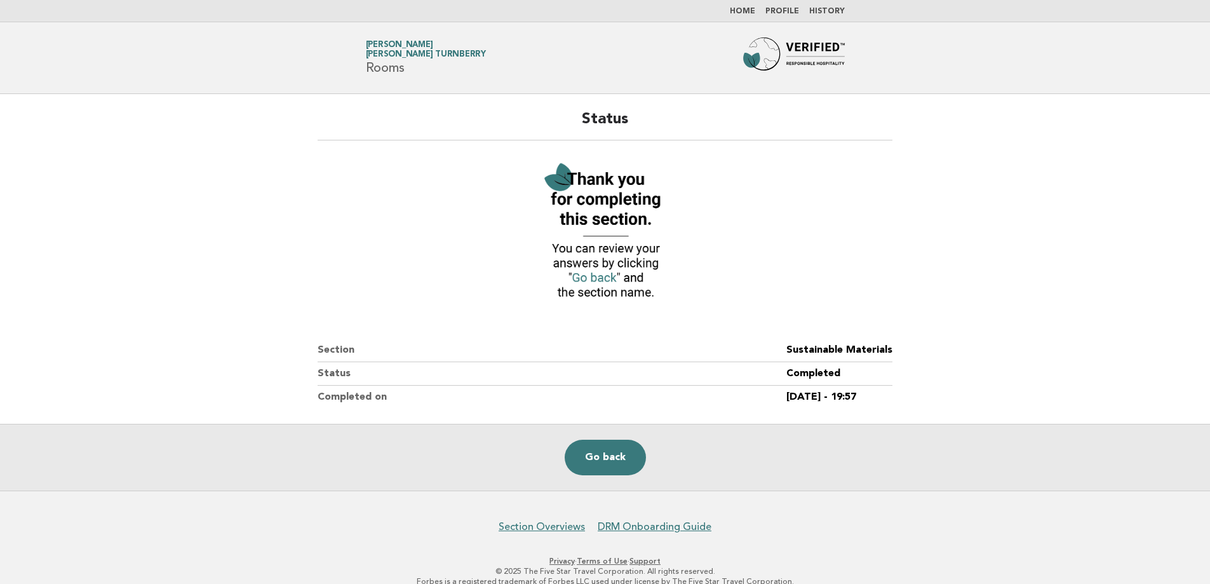
click at [753, 6] on nav "Home Profile History" at bounding box center [605, 11] width 1210 height 22
click at [753, 14] on link "Home" at bounding box center [742, 12] width 25 height 8
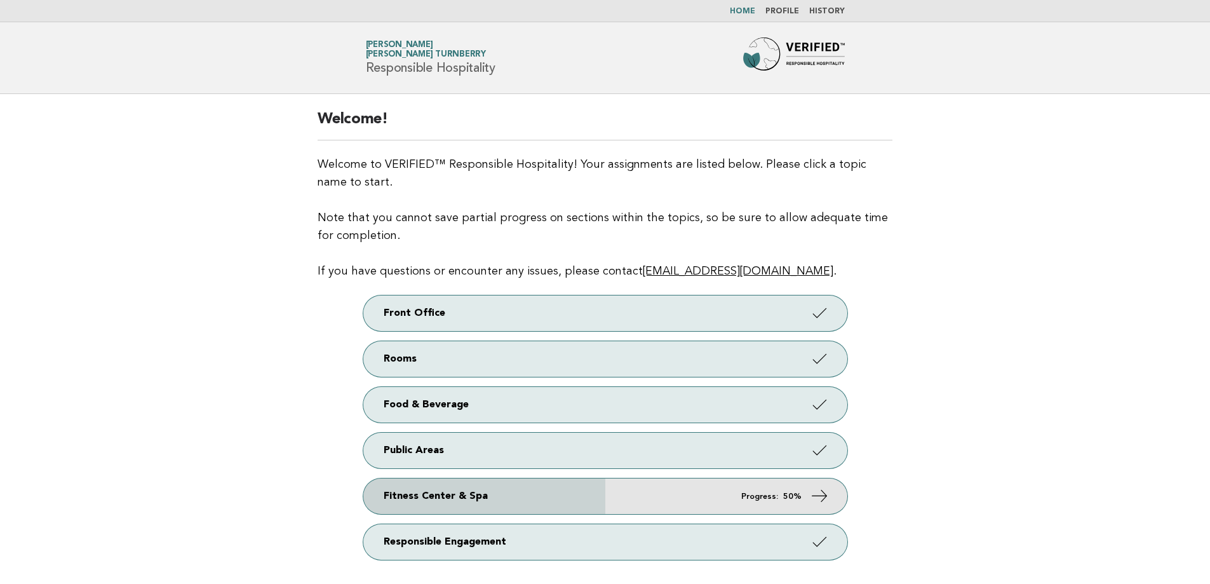
click at [557, 492] on link "Fitness Center & Spa Progress: 50%" at bounding box center [605, 496] width 484 height 36
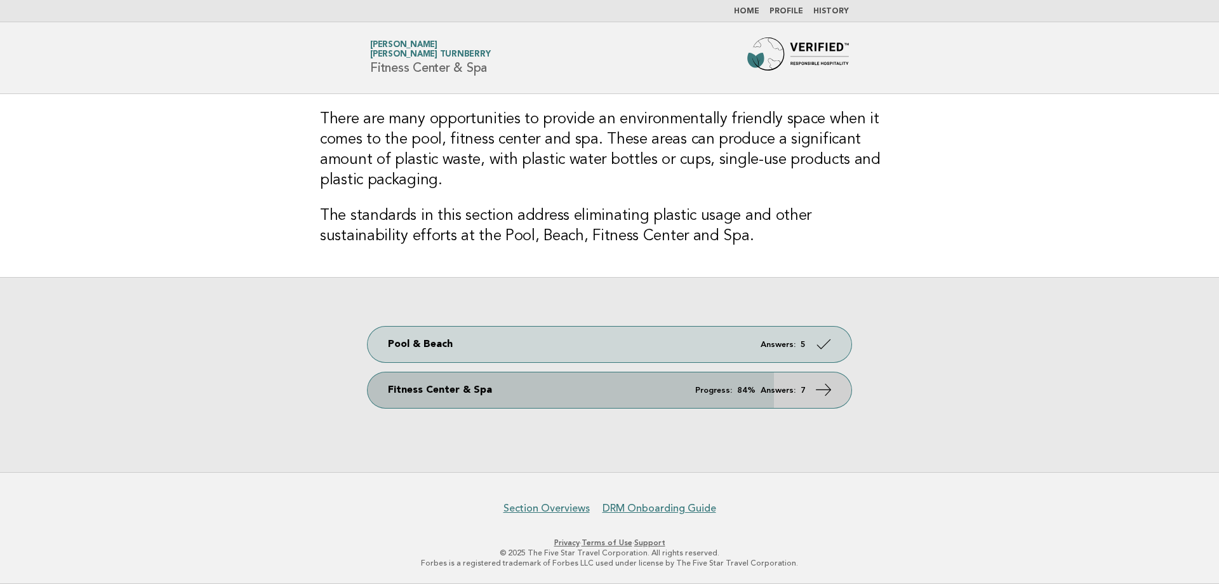
click at [607, 396] on link "Fitness Center & Spa Progress: 84% Answers: 7" at bounding box center [610, 390] width 484 height 36
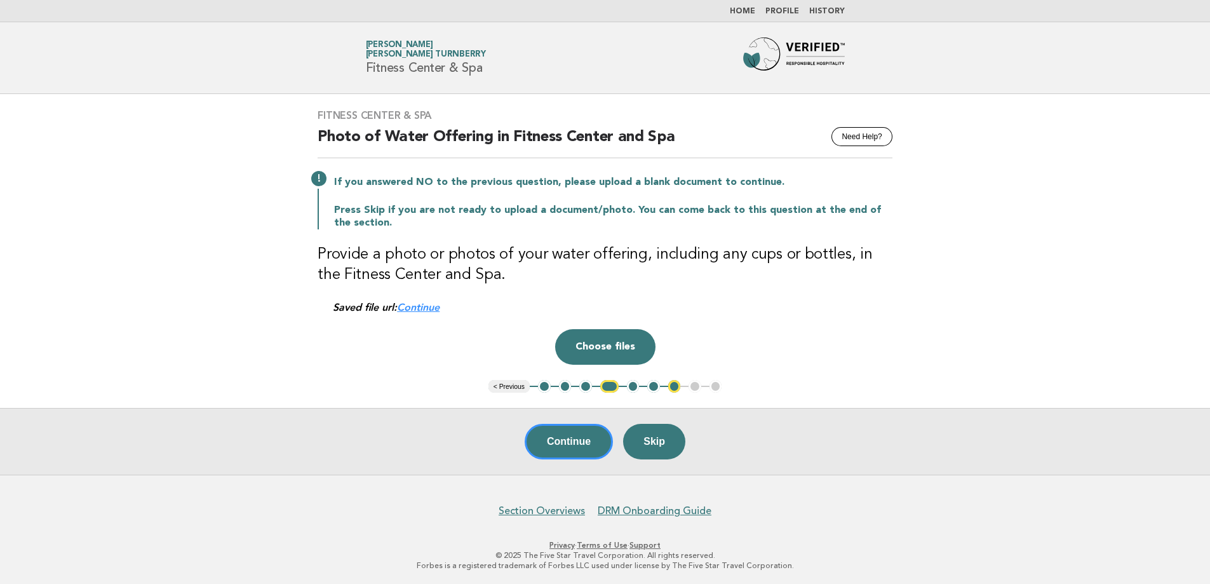
drag, startPoint x: 598, startPoint y: 381, endPoint x: 293, endPoint y: 455, distance: 313.8
click at [293, 455] on div "Continue Skip" at bounding box center [605, 441] width 1210 height 67
click at [587, 360] on button "Choose files" at bounding box center [605, 347] width 100 height 36
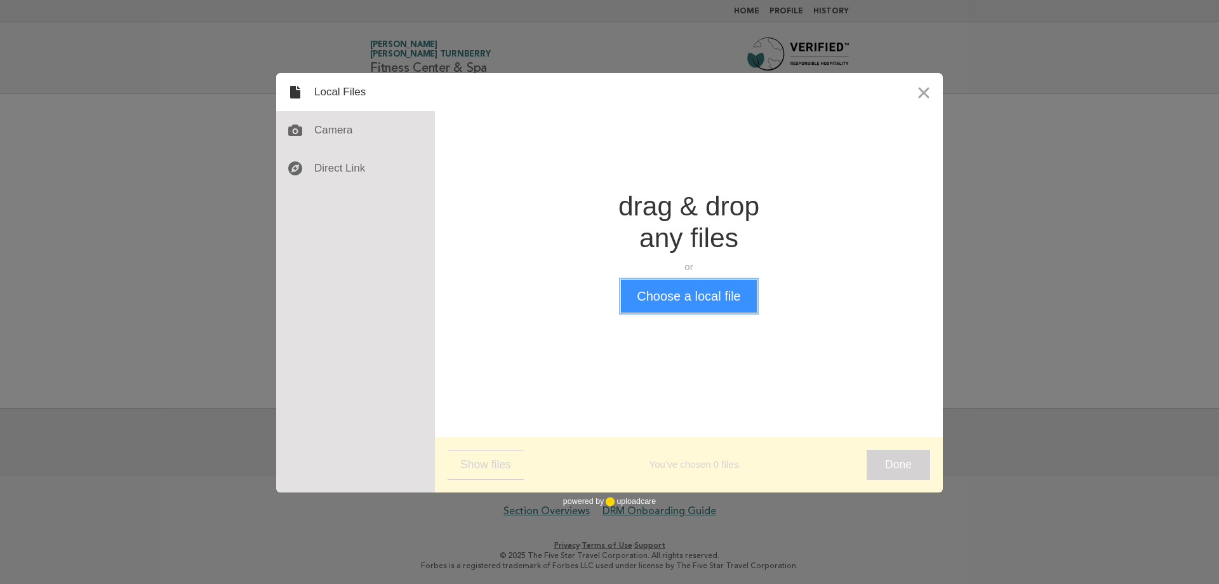
click at [639, 285] on button "Choose a local file" at bounding box center [688, 295] width 135 height 33
click at [669, 291] on button "Choose a local file" at bounding box center [688, 295] width 135 height 33
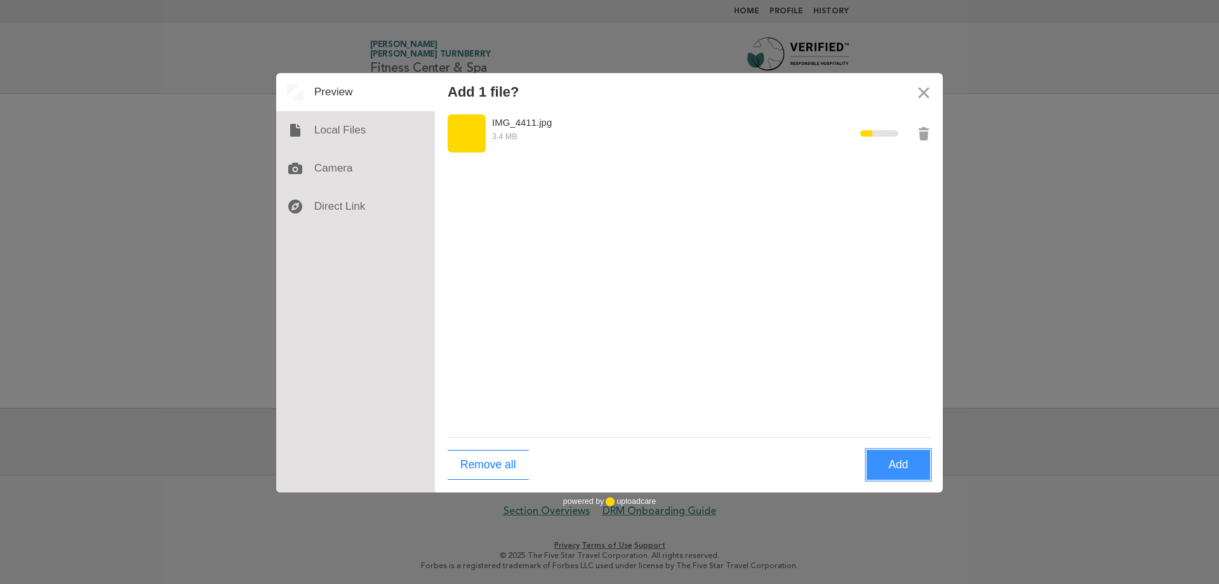
click at [920, 476] on button "Add" at bounding box center [899, 465] width 64 height 30
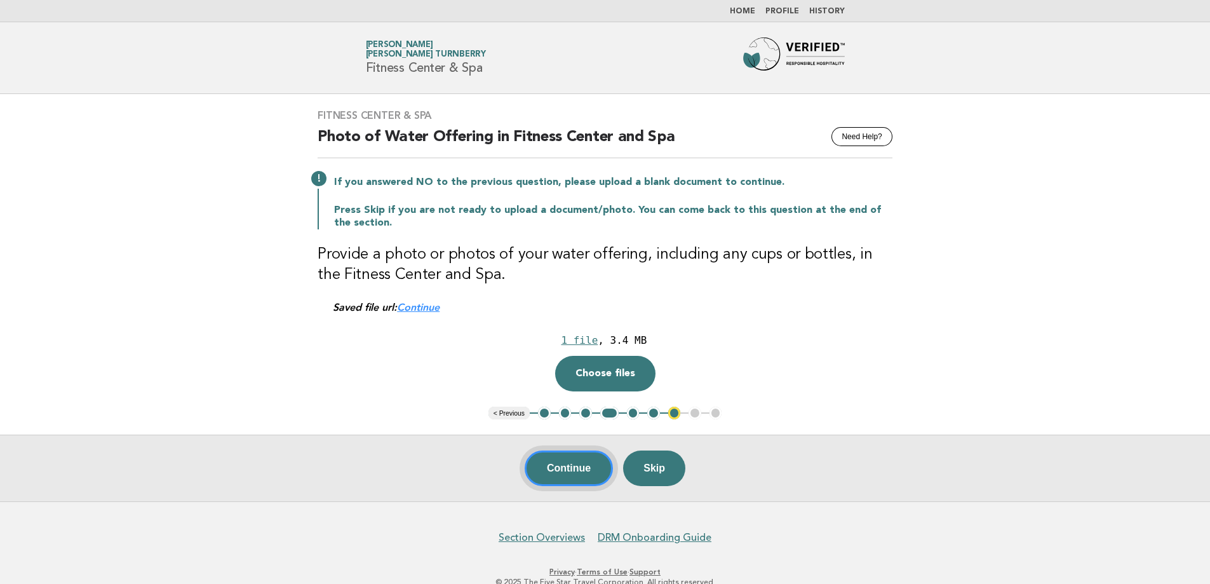
click at [575, 498] on div "Continue Skip" at bounding box center [605, 467] width 1210 height 67
click at [573, 476] on button "Continue" at bounding box center [569, 468] width 88 height 36
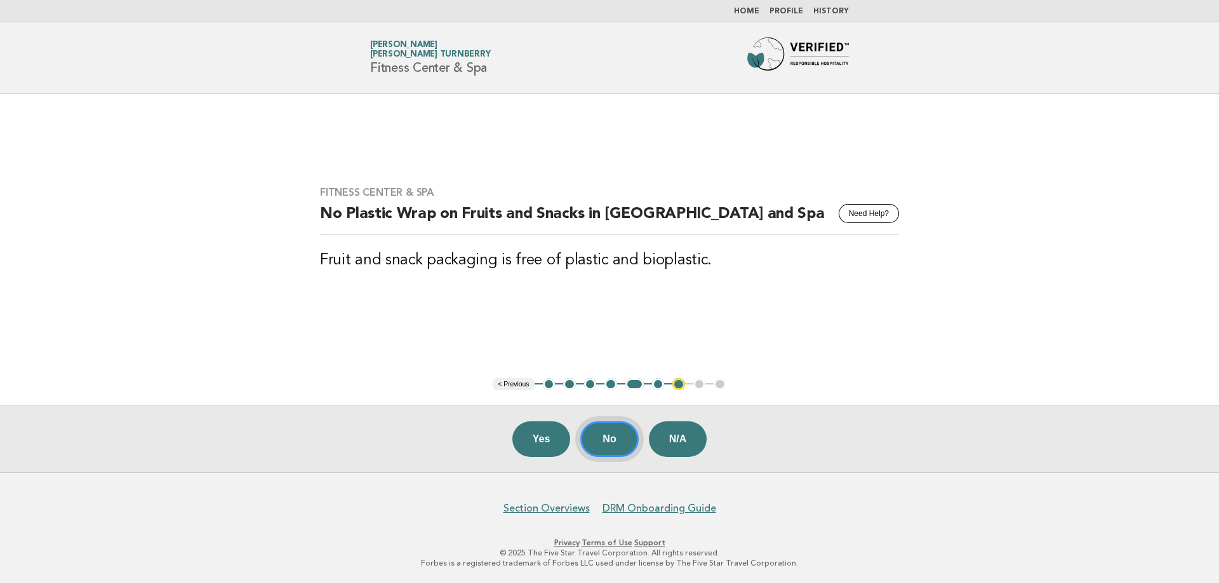
click at [619, 438] on button "No" at bounding box center [609, 439] width 58 height 36
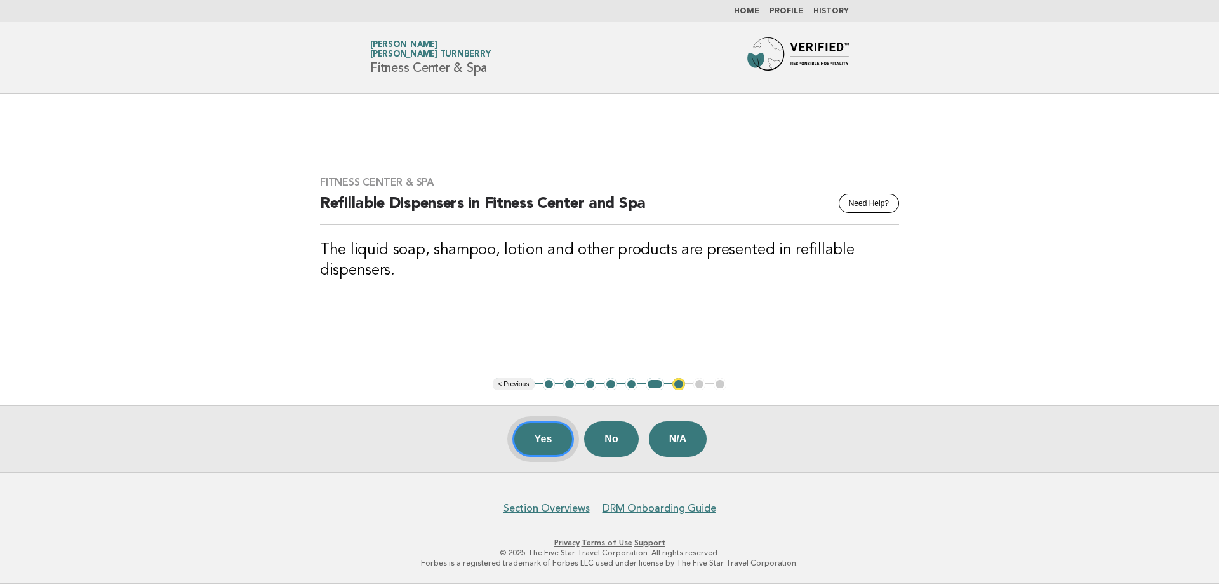
click at [547, 444] on button "Yes" at bounding box center [544, 439] width 62 height 36
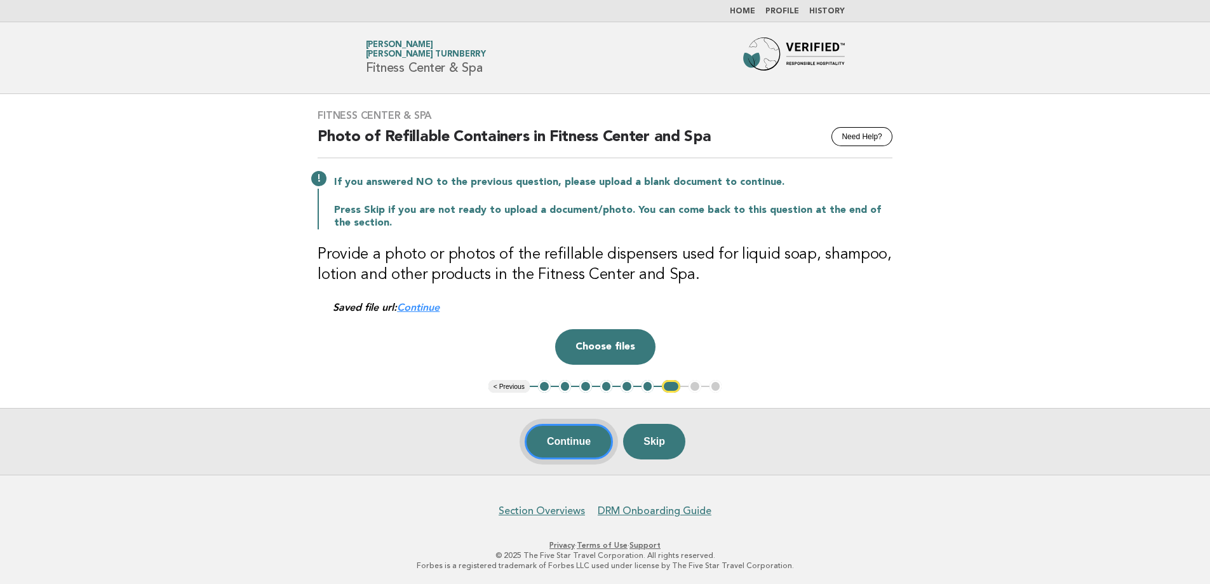
click at [561, 452] on button "Continue" at bounding box center [569, 442] width 88 height 36
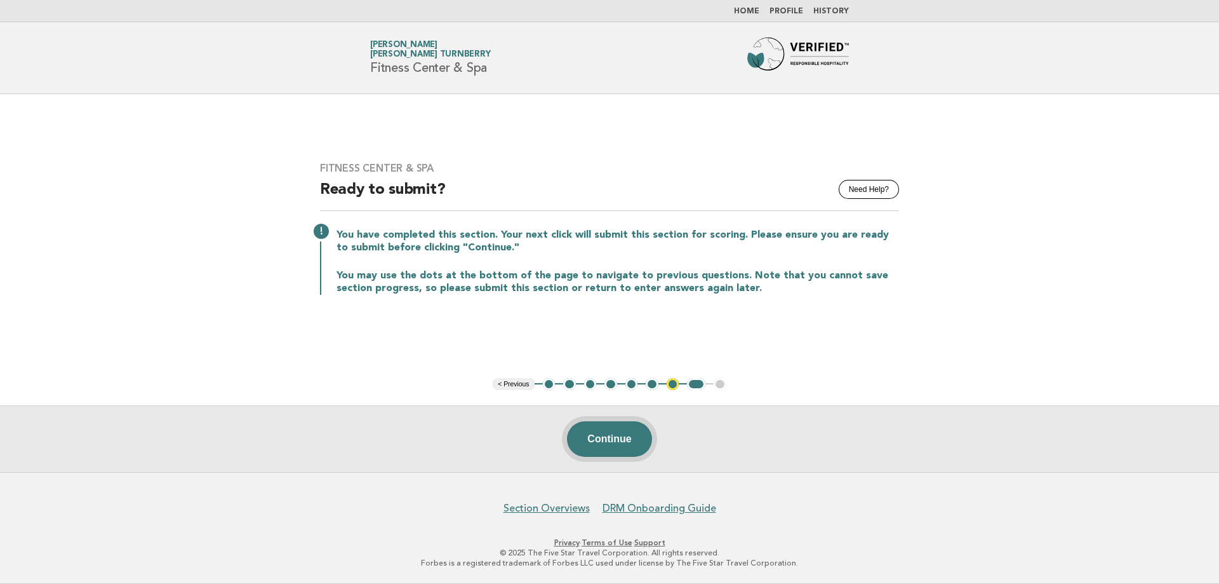
click at [597, 439] on button "Continue" at bounding box center [609, 439] width 84 height 36
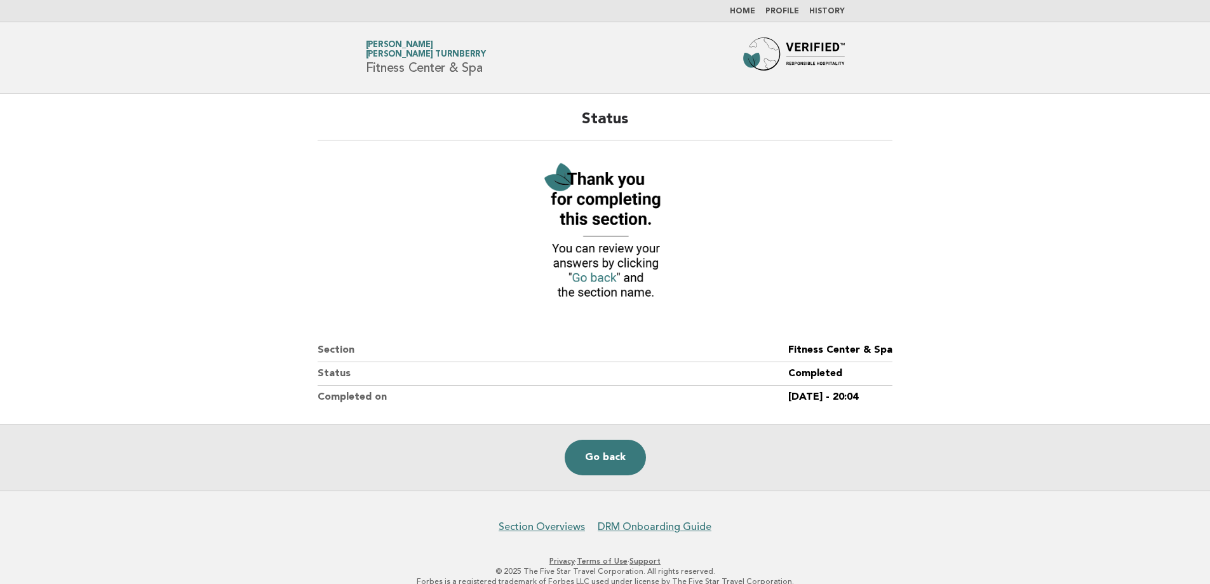
click at [746, 15] on link "Home" at bounding box center [742, 12] width 25 height 8
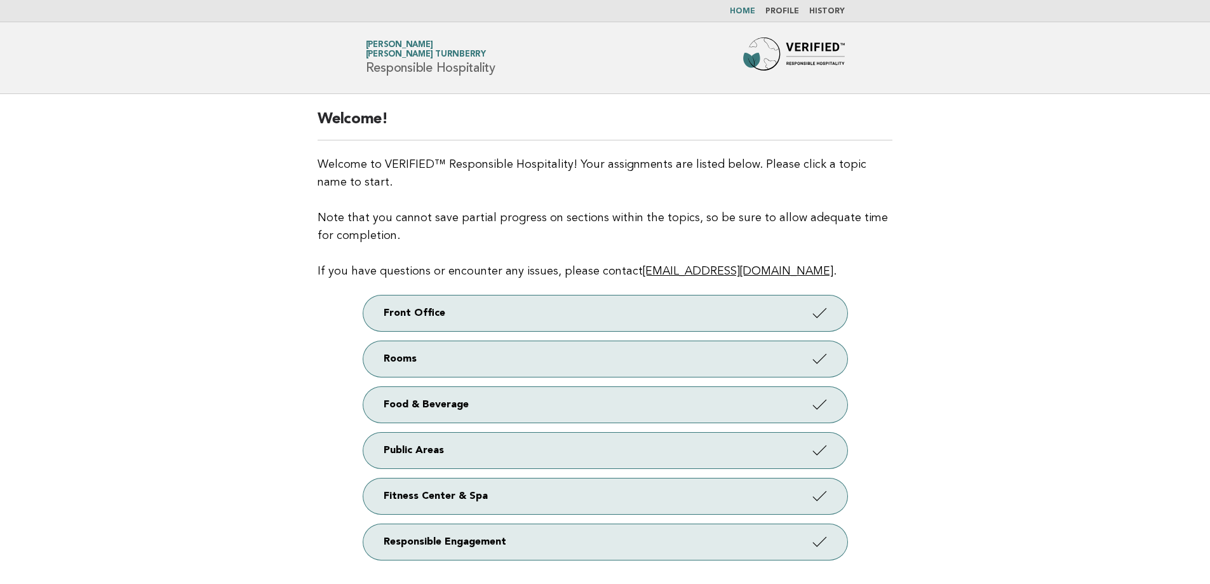
click at [776, 17] on nav "Home Profile History" at bounding box center [605, 11] width 1210 height 22
click at [829, 8] on link "History" at bounding box center [827, 12] width 36 height 8
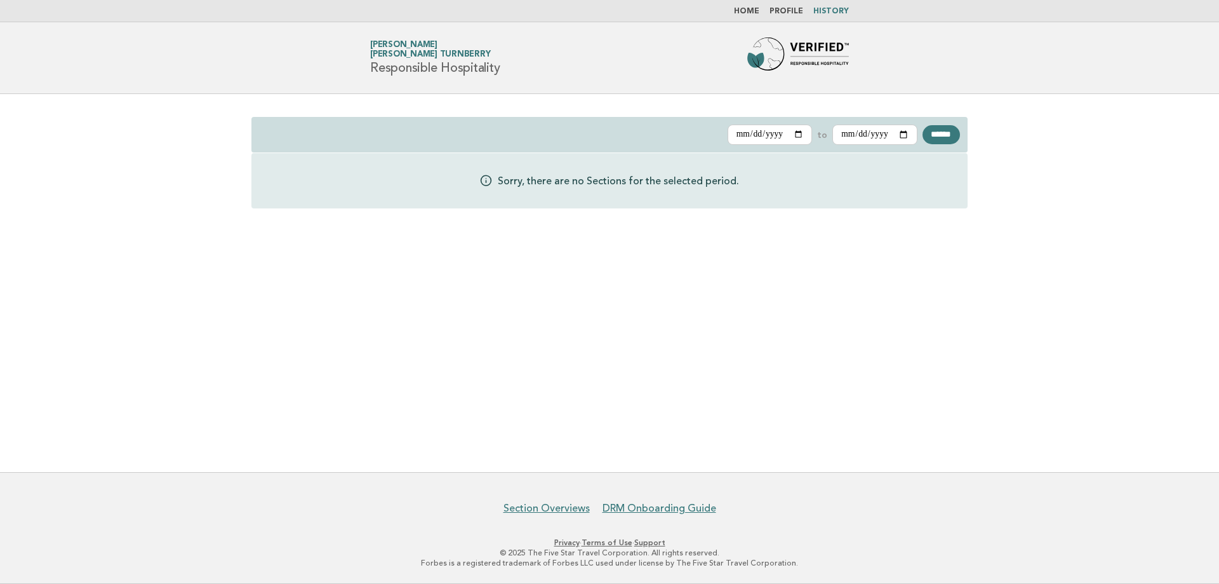
click at [746, 14] on link "Home" at bounding box center [746, 12] width 25 height 8
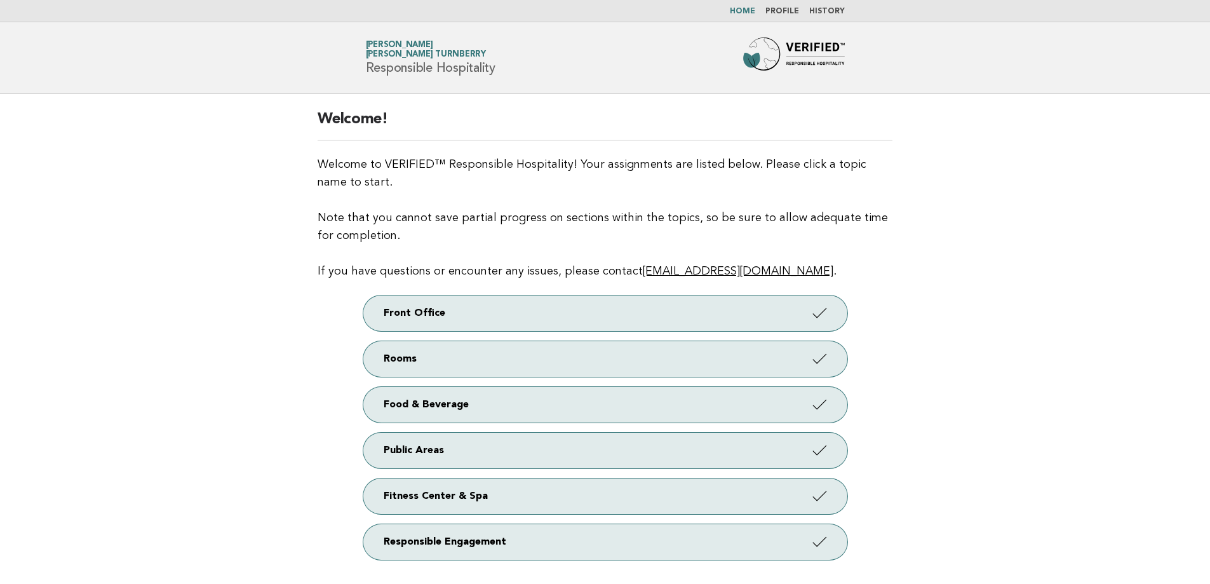
click at [695, 271] on link "[EMAIL_ADDRESS][DOMAIN_NAME]" at bounding box center [738, 270] width 191 height 11
drag, startPoint x: 628, startPoint y: 272, endPoint x: 798, endPoint y: 269, distance: 170.2
click at [798, 269] on p "Welcome to VERIFIED™ Responsible Hospitality! Your assignments are listed below…" at bounding box center [605, 218] width 575 height 124
click at [823, 262] on p "Welcome to VERIFIED™ Responsible Hospitality! Your assignments are listed below…" at bounding box center [605, 218] width 575 height 124
drag, startPoint x: 627, startPoint y: 269, endPoint x: 789, endPoint y: 272, distance: 161.3
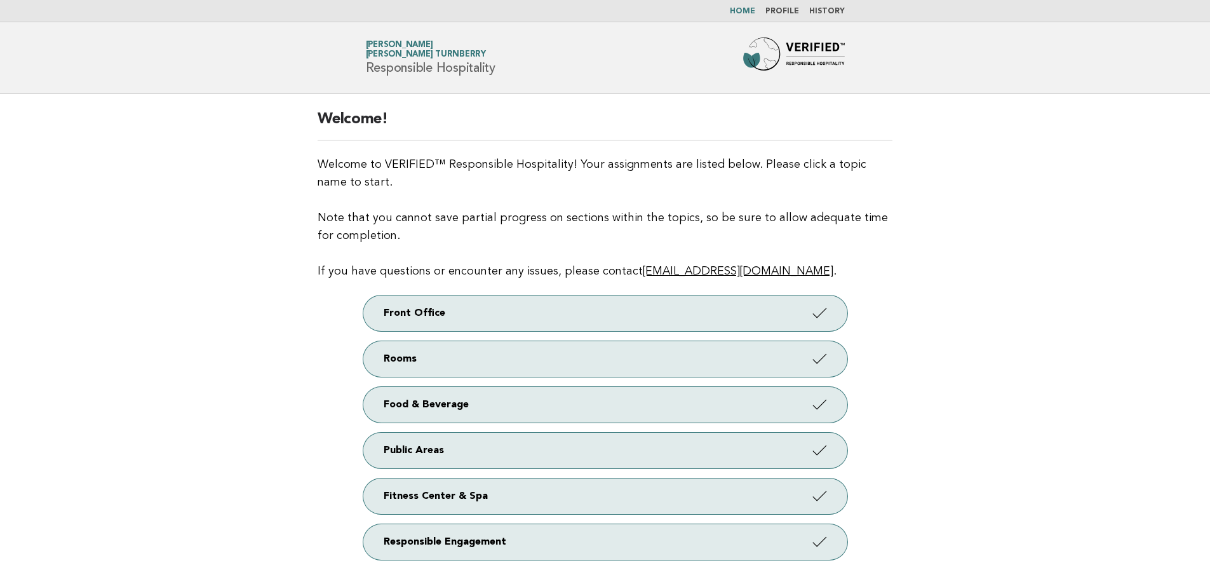
click at [789, 272] on p "Welcome to VERIFIED™ Responsible Hospitality! Your assignments are listed below…" at bounding box center [605, 218] width 575 height 124
copy p "[EMAIL_ADDRESS][DOMAIN_NAME]"
